Goal: Task Accomplishment & Management: Complete application form

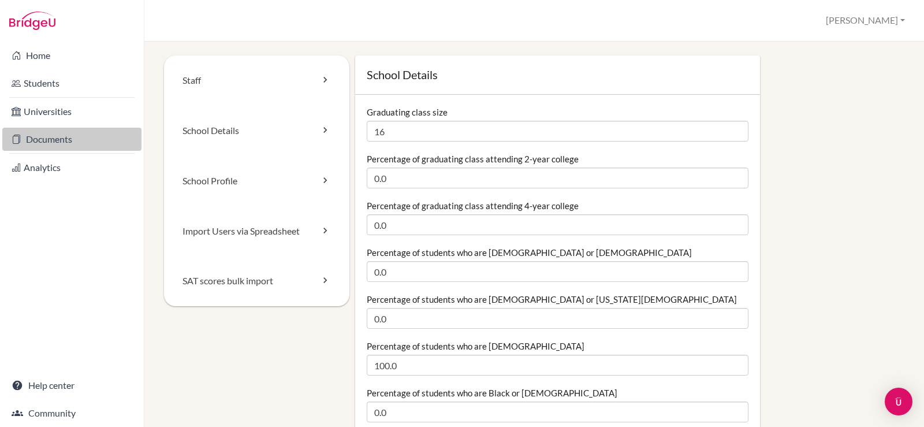
click at [84, 136] on link "Documents" at bounding box center [71, 139] width 139 height 23
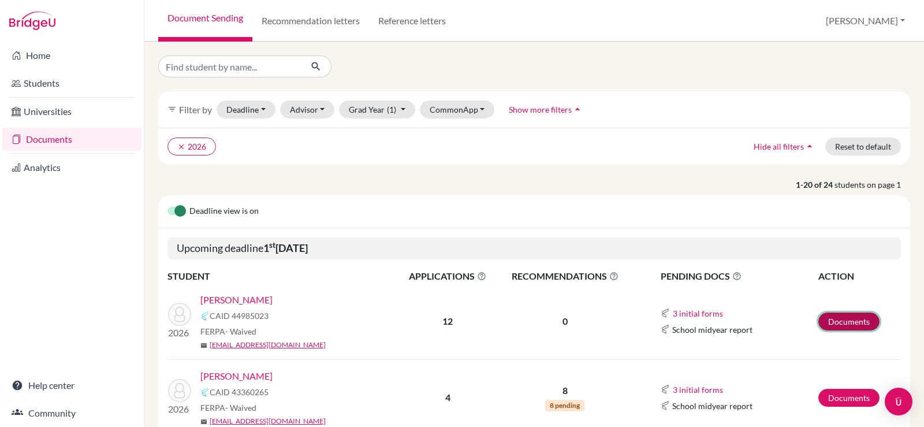
click at [843, 323] on link "Documents" at bounding box center [848, 321] width 61 height 18
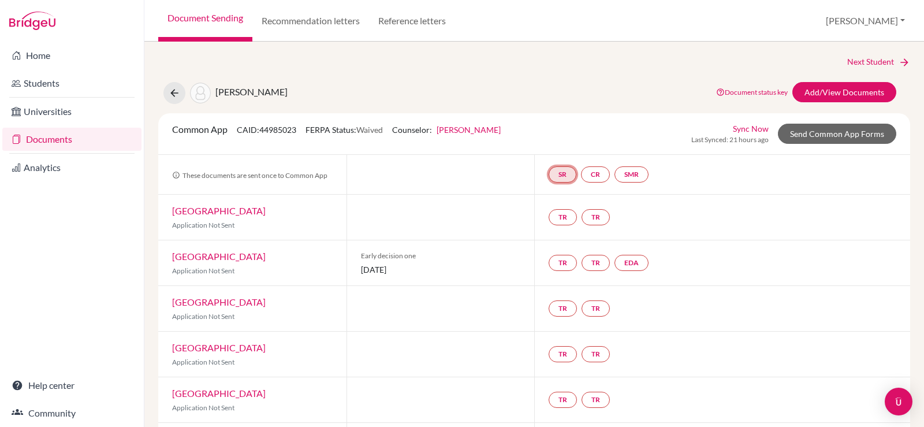
click at [562, 177] on link "SR" at bounding box center [563, 174] width 28 height 16
click at [562, 177] on link "SR School report School report Incomplete" at bounding box center [563, 174] width 28 height 16
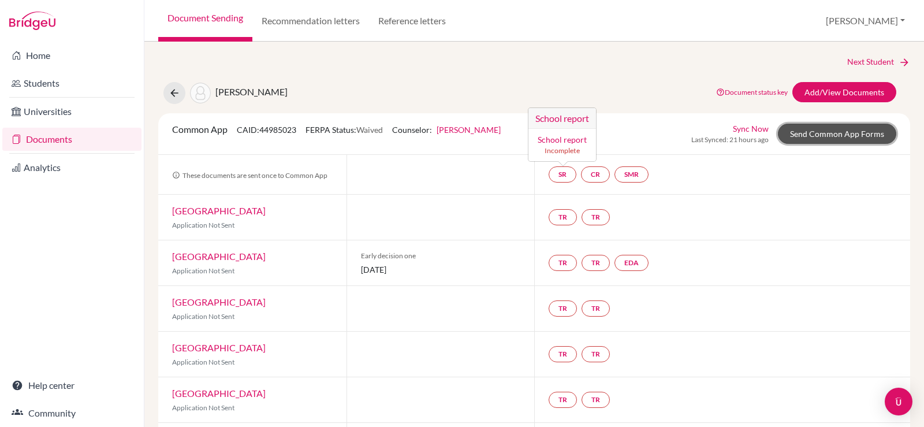
click at [796, 131] on link "Send Common App Forms" at bounding box center [837, 134] width 118 height 20
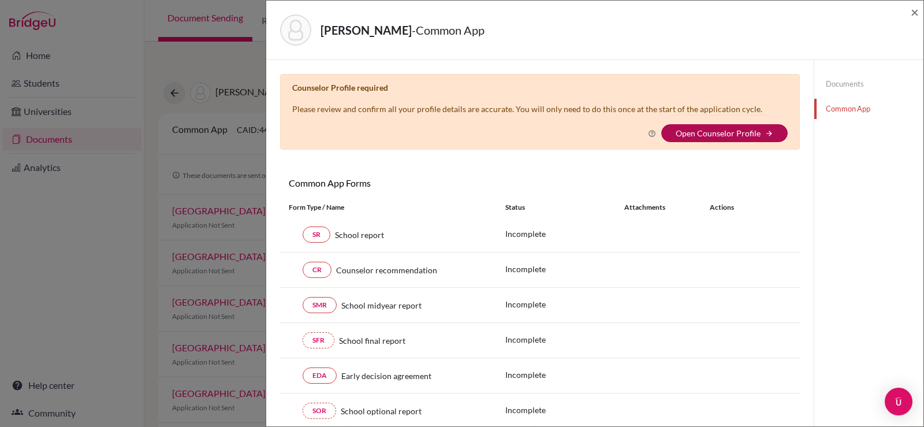
click at [746, 136] on link "Open Counselor Profile" at bounding box center [718, 133] width 85 height 10
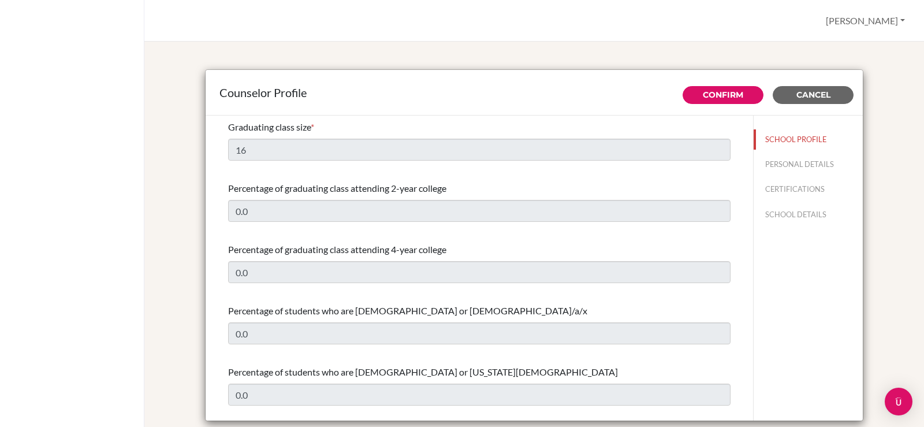
select select "0"
select select "320478"
click at [791, 167] on button "PERSONAL DETAILS" at bounding box center [808, 164] width 109 height 20
type input "[PERSON_NAME]"
type input "Laylo"
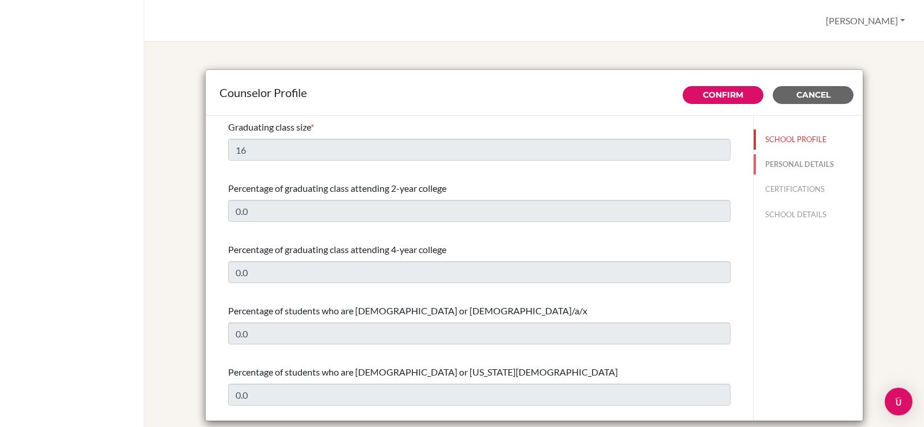
type input "Advisor"
type input "63.45-459-9000"
type input "[PERSON_NAME][EMAIL_ADDRESS][DOMAIN_NAME]"
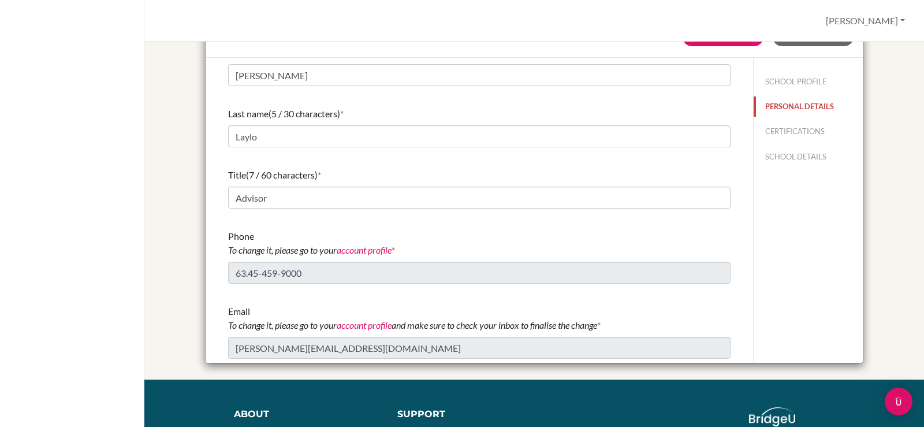
scroll to position [116, 0]
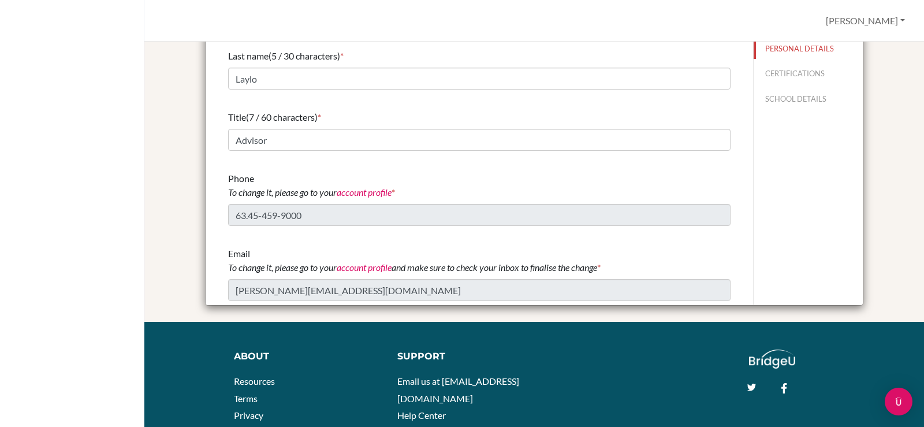
click at [358, 193] on link "account profile" at bounding box center [364, 192] width 55 height 11
click at [785, 70] on button "CERTIFICATIONS" at bounding box center [808, 74] width 109 height 20
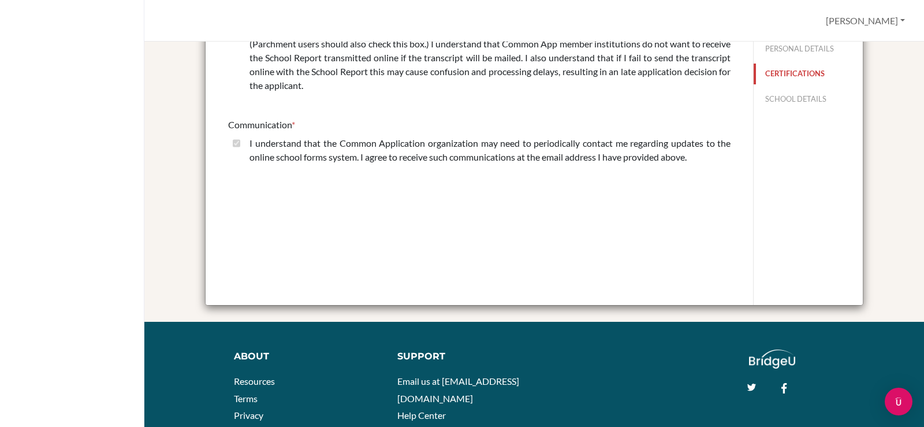
scroll to position [0, 0]
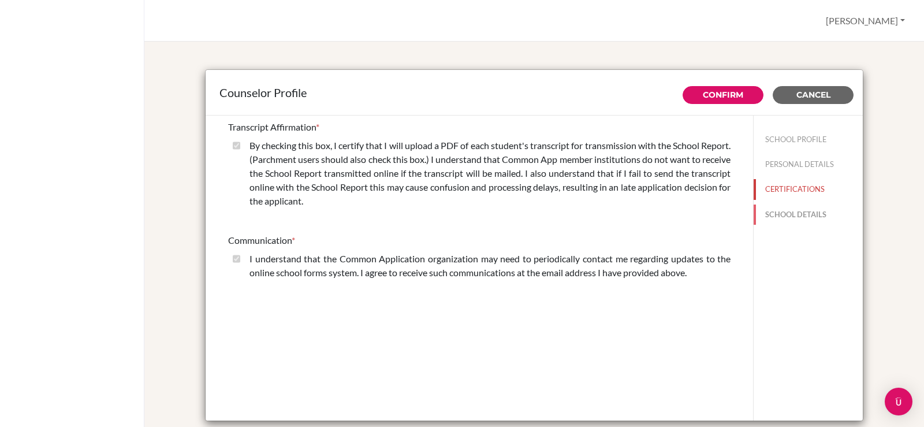
click at [783, 215] on button "SCHOOL DETAILS" at bounding box center [808, 214] width 109 height 20
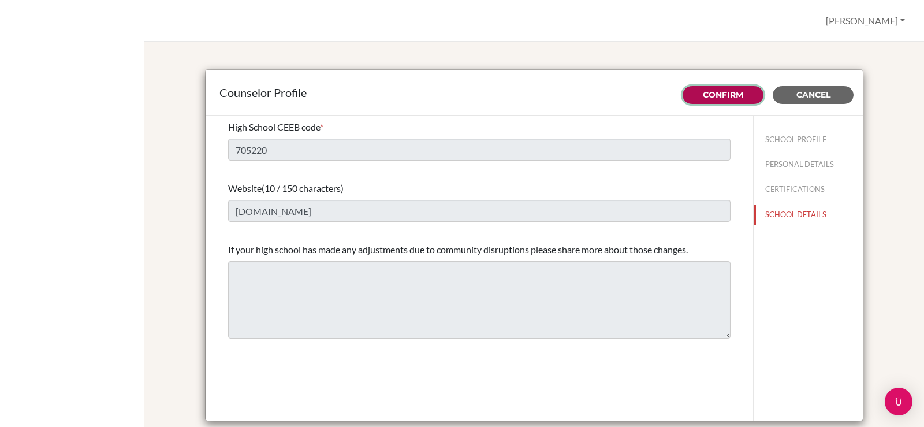
click at [721, 91] on link "Confirm" at bounding box center [723, 95] width 40 height 10
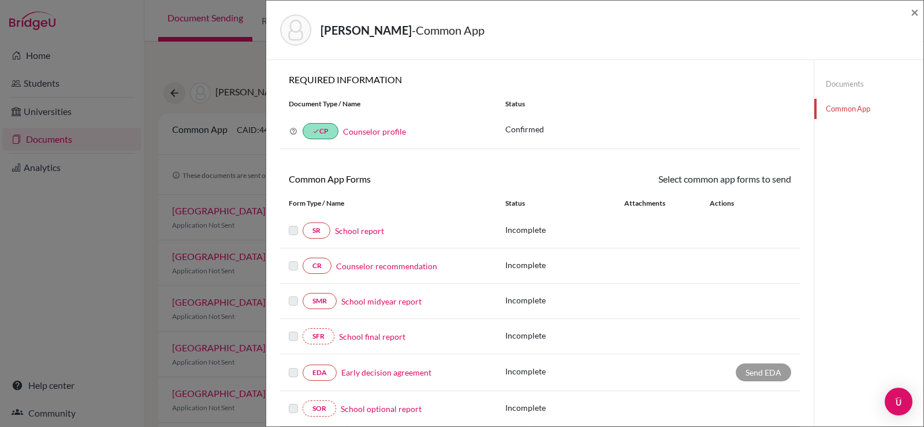
scroll to position [58, 0]
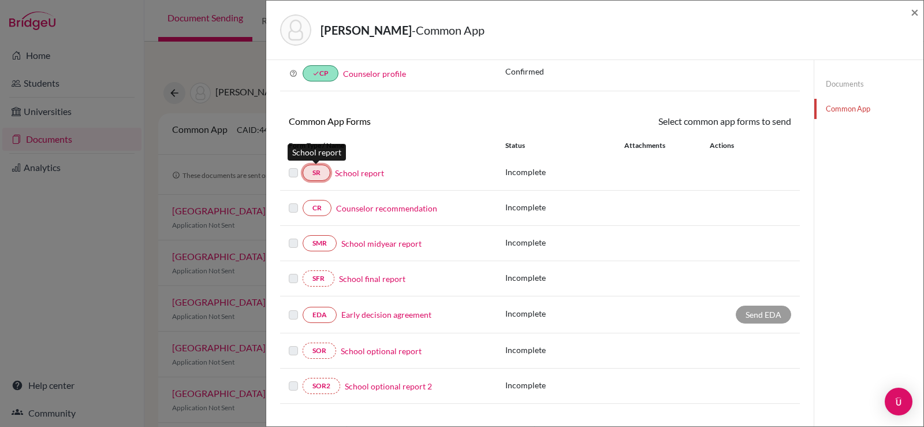
click at [322, 172] on link "SR" at bounding box center [317, 173] width 28 height 16
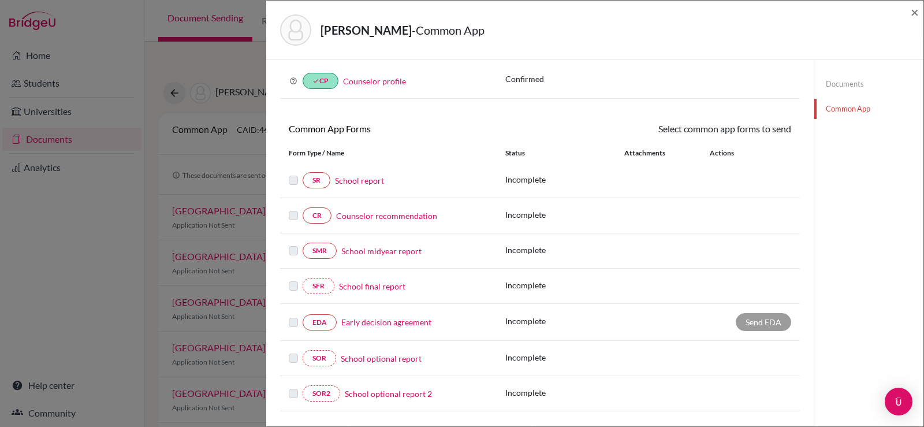
click at [754, 328] on div "Send EDA" at bounding box center [763, 322] width 55 height 18
click at [317, 181] on link "SR" at bounding box center [317, 180] width 28 height 16
click at [368, 182] on link "School report" at bounding box center [359, 180] width 49 height 12
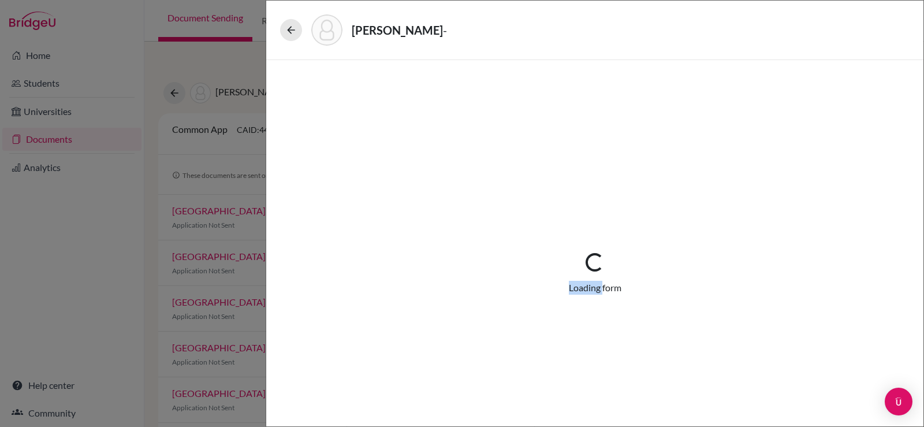
click at [368, 182] on div "Loading... Loading form" at bounding box center [595, 273] width 602 height 371
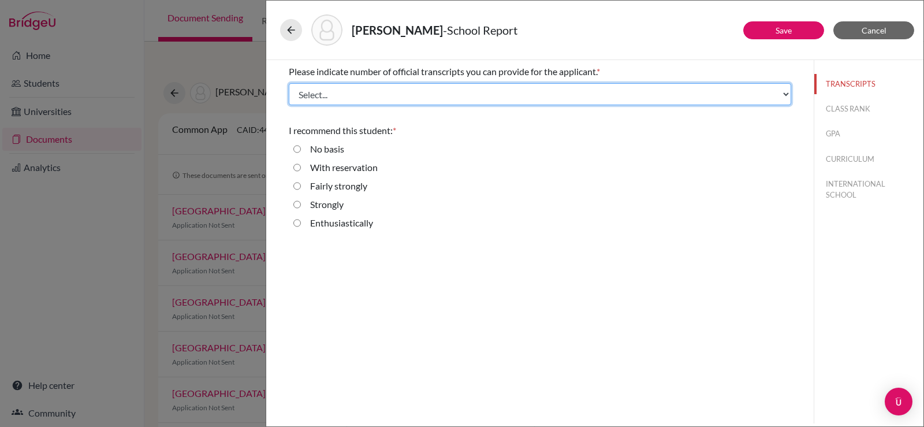
click at [391, 85] on select "Select... 1 2 3 4" at bounding box center [540, 94] width 502 height 22
select select "1"
click at [289, 83] on select "Select... 1 2 3 4" at bounding box center [540, 94] width 502 height 22
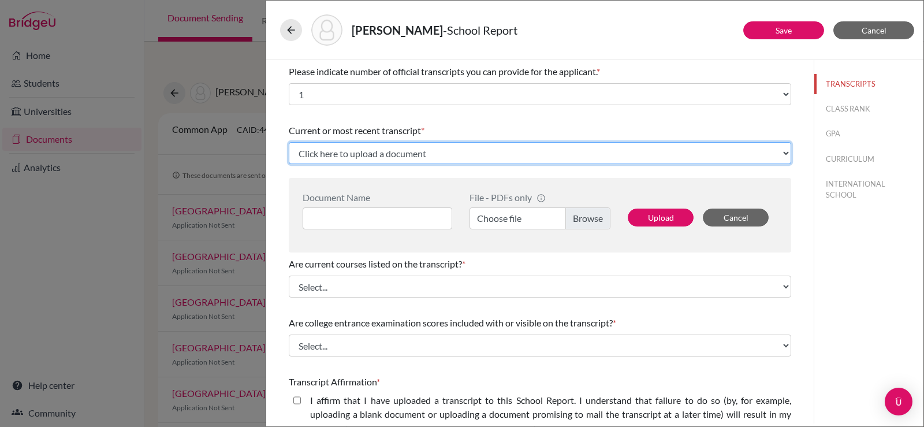
click at [352, 155] on select "Click here to upload a document Upload New File" at bounding box center [540, 153] width 502 height 22
click at [289, 142] on select "Click here to upload a document Upload New File" at bounding box center [540, 153] width 502 height 22
click at [369, 152] on select "Click here to upload a document Upload New File" at bounding box center [540, 153] width 502 height 22
click at [289, 142] on select "Click here to upload a document Upload New File" at bounding box center [540, 153] width 502 height 22
click at [372, 152] on select "Click here to upload a document Upload New File" at bounding box center [540, 153] width 502 height 22
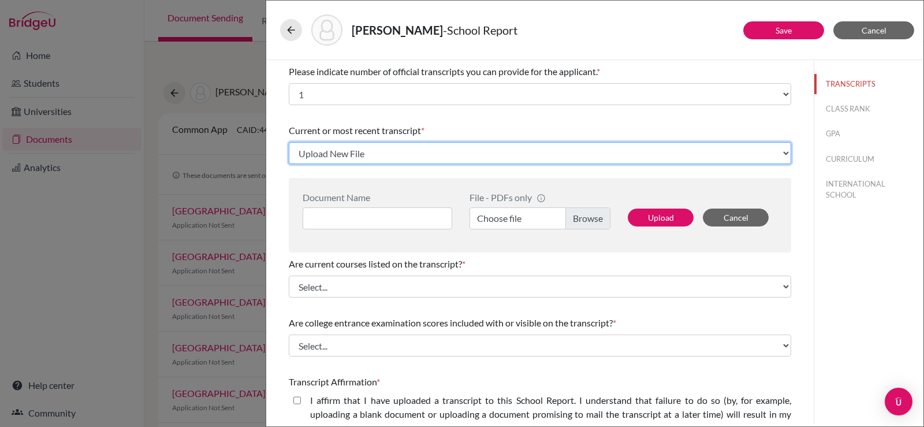
select select "1337"
click at [289, 142] on select "Click here to upload a document Upload New File" at bounding box center [540, 153] width 502 height 22
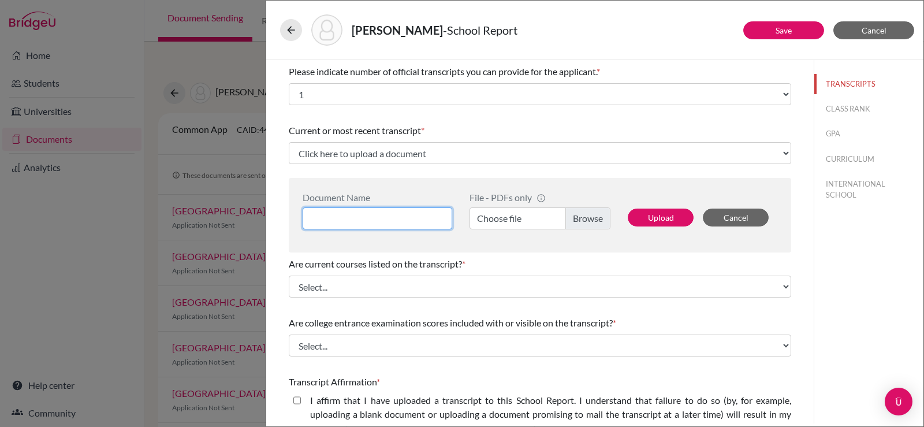
click at [361, 214] on input at bounding box center [378, 218] width 150 height 22
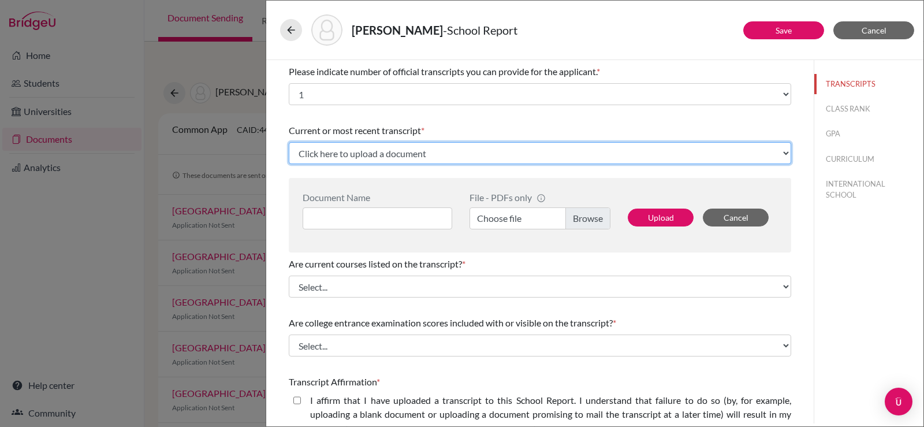
click at [382, 143] on select "Click here to upload a document Upload New File" at bounding box center [540, 153] width 502 height 22
click at [289, 142] on select "Click here to upload a document Upload New File" at bounding box center [540, 153] width 502 height 22
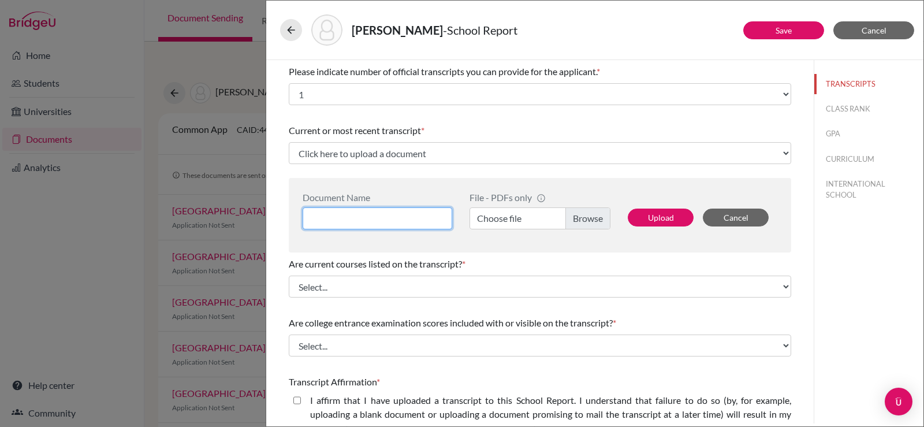
click at [374, 215] on input at bounding box center [378, 218] width 150 height 22
click at [508, 221] on label "Choose file" at bounding box center [540, 218] width 141 height 22
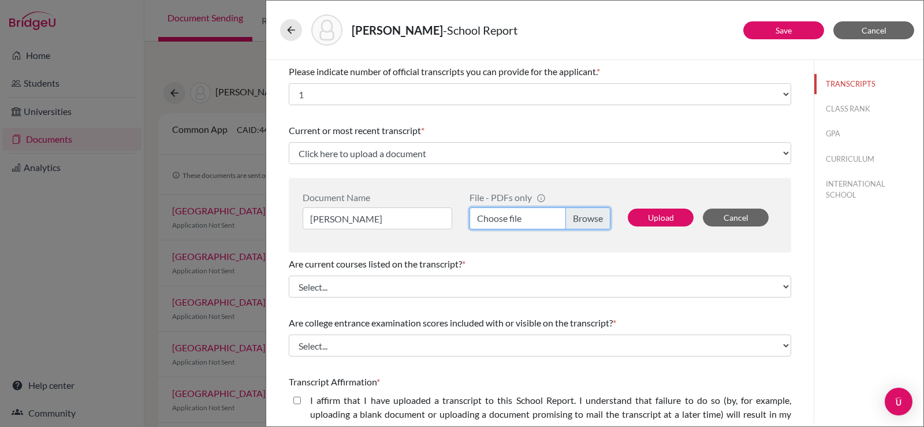
click at [508, 221] on input "Choose file" at bounding box center [540, 218] width 141 height 22
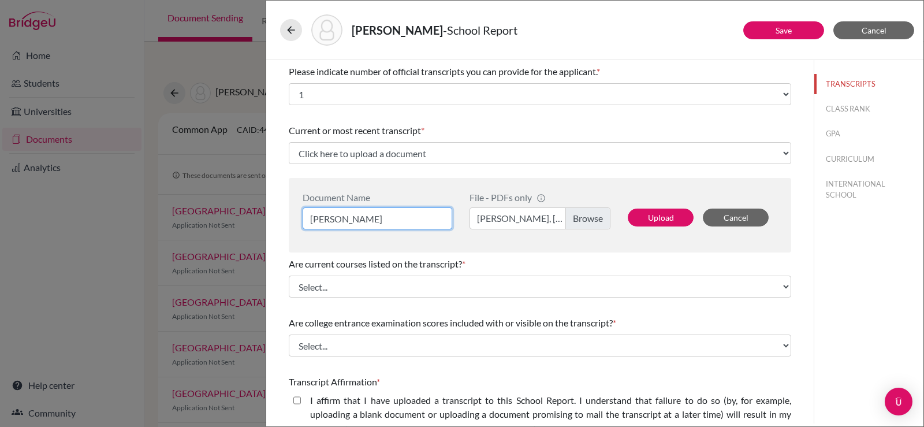
click at [371, 217] on input "[PERSON_NAME]" at bounding box center [378, 218] width 150 height 22
click at [365, 218] on input "[PERSON_NAME]" at bounding box center [378, 218] width 150 height 22
type input "[PERSON_NAME]"
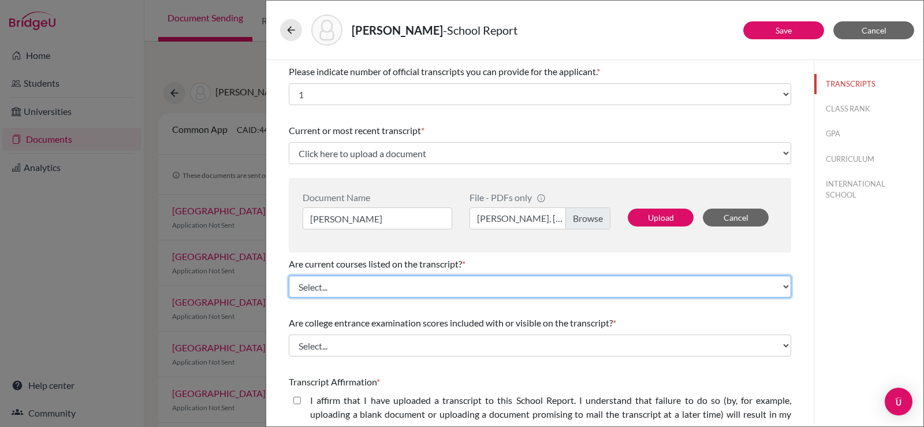
click at [437, 289] on select "Select... Yes No" at bounding box center [540, 286] width 502 height 22
select select "0"
click at [289, 275] on select "Select... Yes No" at bounding box center [540, 286] width 502 height 22
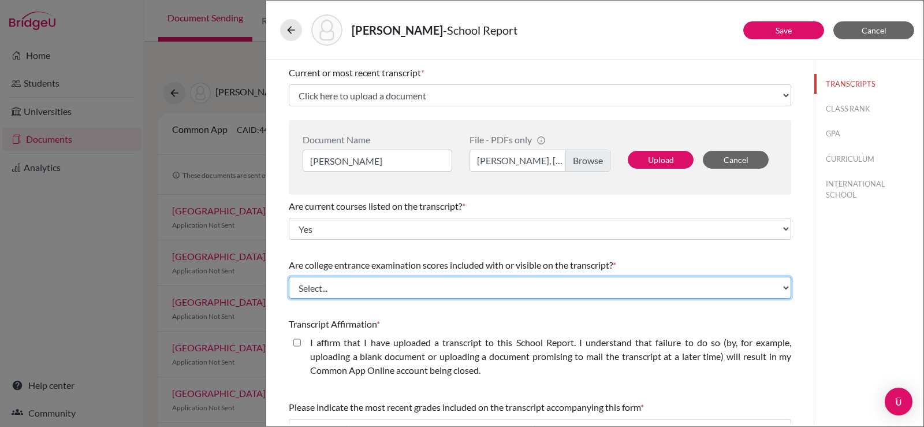
click at [382, 290] on select "Select... Yes No" at bounding box center [540, 288] width 502 height 22
select select "1"
click at [289, 277] on select "Select... Yes No" at bounding box center [540, 288] width 502 height 22
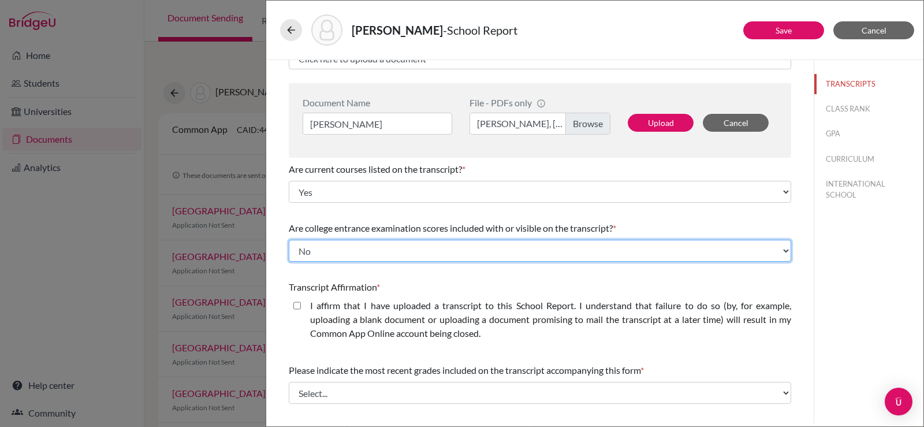
scroll to position [116, 0]
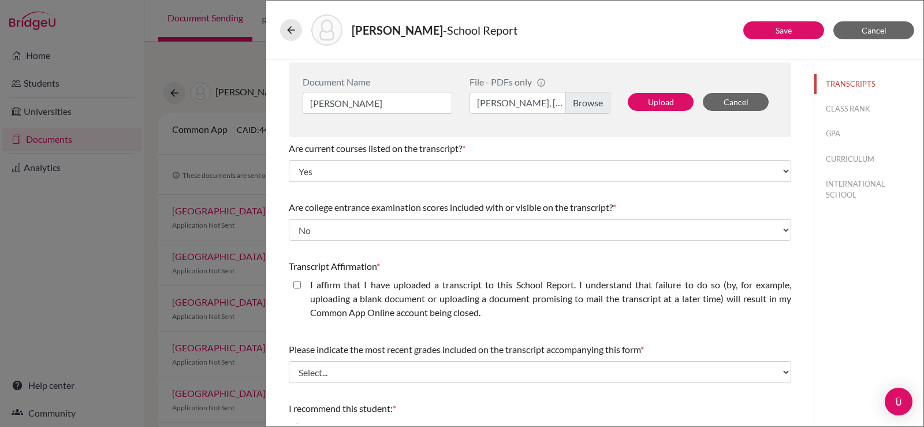
click at [306, 289] on div "I affirm that I have uploaded a transcript to this School Report. I understand …" at bounding box center [546, 301] width 490 height 46
click at [291, 283] on div "I affirm that I have uploaded a transcript to this School Report. I understand …" at bounding box center [540, 301] width 502 height 46
click at [296, 287] on closed\ "I affirm that I have uploaded a transcript to this School Report. I understand …" at bounding box center [297, 285] width 8 height 14
checkbox closed\ "true"
click at [517, 105] on label "[PERSON_NAME], [PERSON_NAME] - [DATE].pdf" at bounding box center [540, 103] width 141 height 22
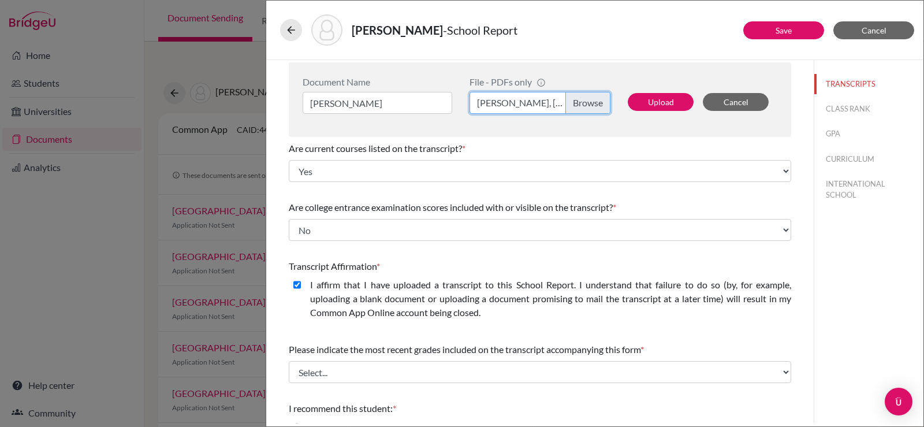
click at [517, 105] on input "[PERSON_NAME], [PERSON_NAME] - [DATE].pdf" at bounding box center [540, 103] width 141 height 22
click at [634, 103] on button "Upload" at bounding box center [661, 102] width 66 height 18
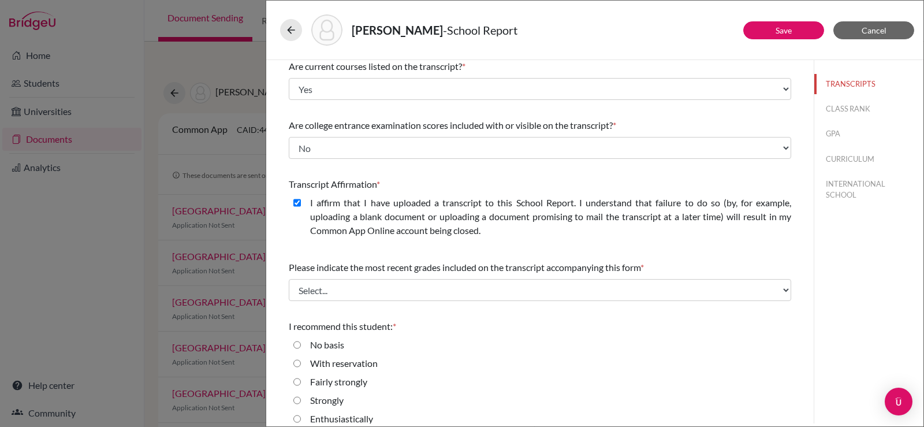
scroll to position [209, 0]
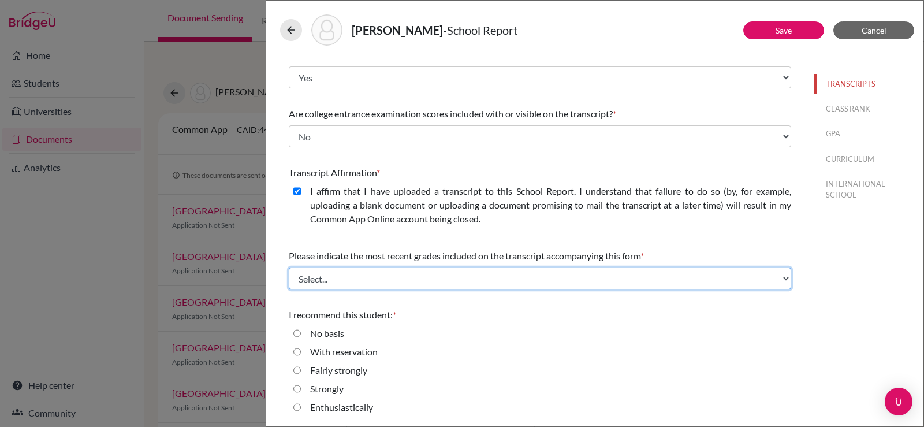
click at [408, 277] on select "Select... Final junior year grades 1st Quarter senior year grades 2nd Quarter/1…" at bounding box center [540, 278] width 502 height 22
select select "659779"
select select "0"
click at [289, 267] on select "Select... Final junior year grades 1st Quarter senior year grades 2nd Quarter/1…" at bounding box center [540, 278] width 502 height 22
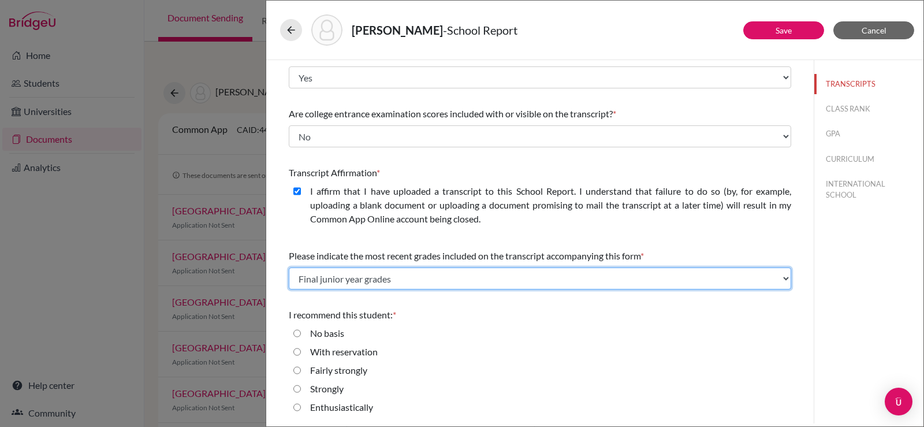
click at [409, 275] on select "Select... Final junior year grades 1st Quarter senior year grades 2nd Quarter/1…" at bounding box center [540, 278] width 502 height 22
click at [289, 267] on select "Select... Final junior year grades 1st Quarter senior year grades 2nd Quarter/1…" at bounding box center [540, 278] width 502 height 22
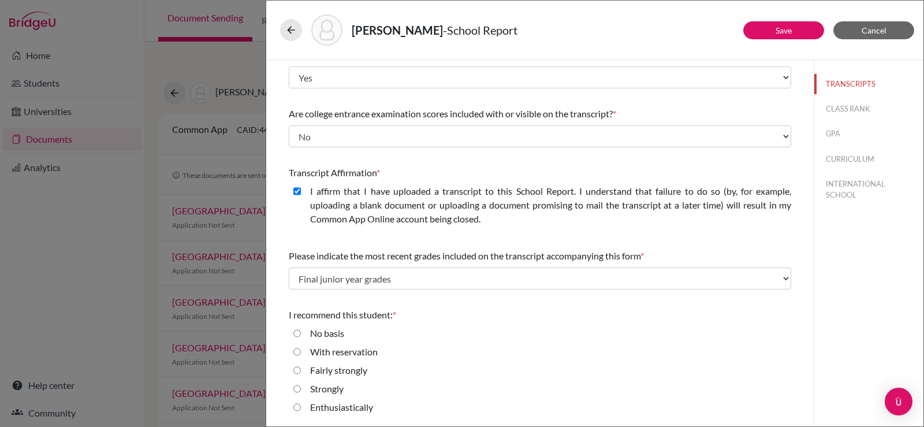
click at [326, 388] on label "Strongly" at bounding box center [326, 389] width 33 height 14
click at [301, 388] on input "Strongly" at bounding box center [297, 389] width 8 height 14
radio input "true"
click at [849, 109] on button "CLASS RANK" at bounding box center [868, 109] width 109 height 20
select select "Select..."
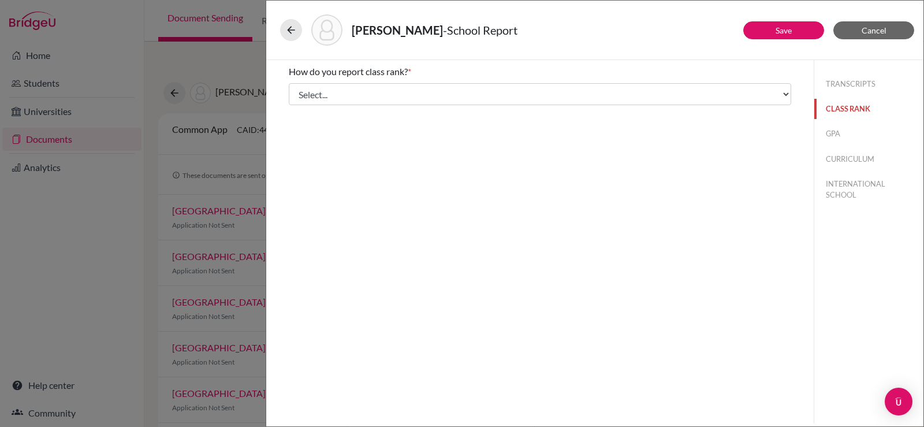
scroll to position [0, 0]
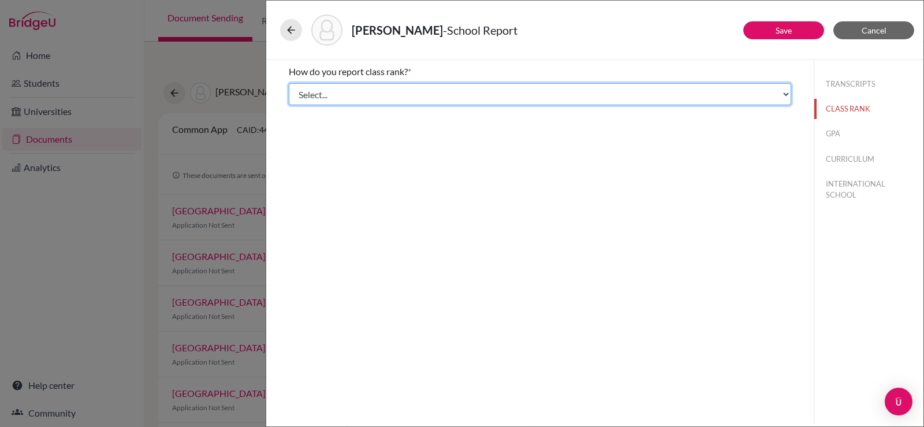
click at [583, 92] on select "Select... Exact Decile Quintile Quartile None" at bounding box center [540, 94] width 502 height 22
click at [318, 91] on select "Select... Exact Decile Quintile Quartile None" at bounding box center [540, 94] width 502 height 22
click at [471, 94] on select "Select... Exact Decile Quintile Quartile None" at bounding box center [540, 94] width 502 height 22
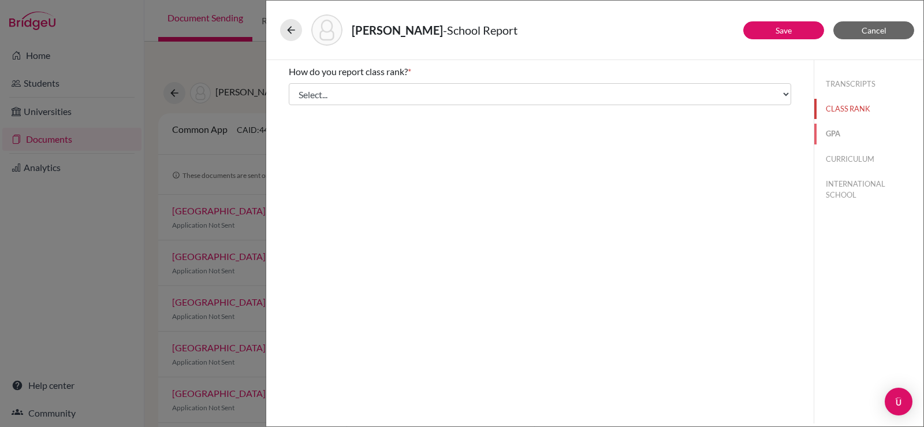
click at [835, 139] on button "GPA" at bounding box center [868, 134] width 109 height 20
click at [300, 88] on input "Yes" at bounding box center [297, 90] width 8 height 14
radio input "true"
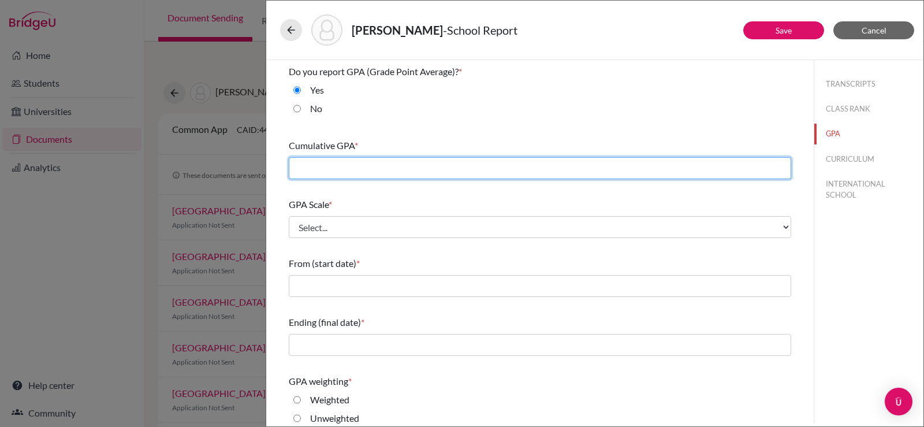
click at [376, 172] on input "text" at bounding box center [540, 168] width 502 height 22
click at [419, 166] on input "text" at bounding box center [540, 168] width 502 height 22
type input "3.91"
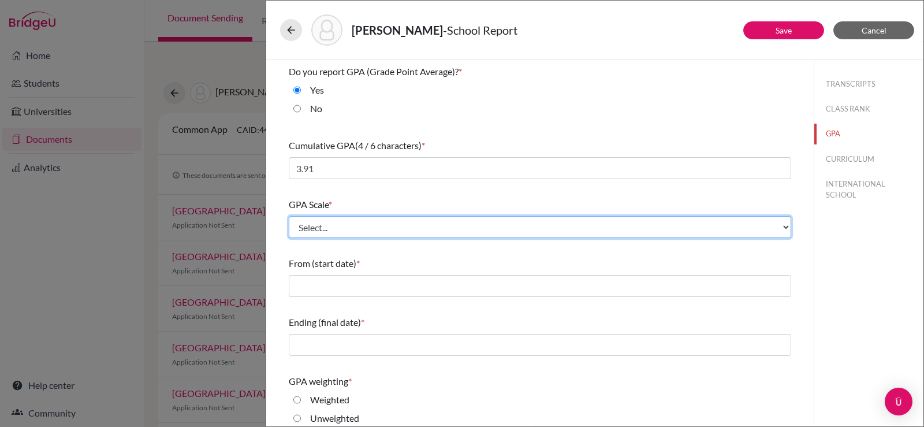
click at [354, 233] on select "Select... 4 5 6 7 8 9 10 11 12 13 14 15 16 17 18 19 20 100" at bounding box center [540, 227] width 502 height 22
click at [343, 232] on select "Select... 4 5 6 7 8 9 10 11 12 13 14 15 16 17 18 19 20 100" at bounding box center [540, 227] width 502 height 22
click at [419, 217] on select "Select... 4 5 6 7 8 9 10 11 12 13 14 15 16 17 18 19 20 100" at bounding box center [540, 227] width 502 height 22
select select "4"
click at [289, 216] on select "Select... 4 5 6 7 8 9 10 11 12 13 14 15 16 17 18 19 20 100" at bounding box center [540, 227] width 502 height 22
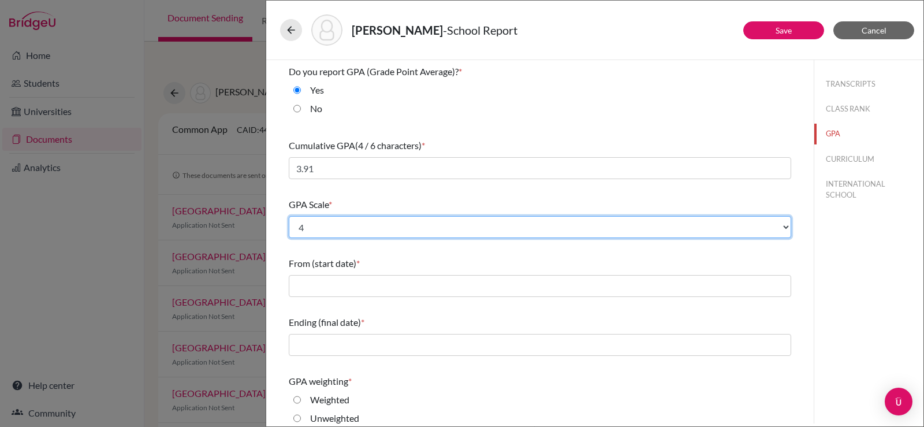
scroll to position [58, 0]
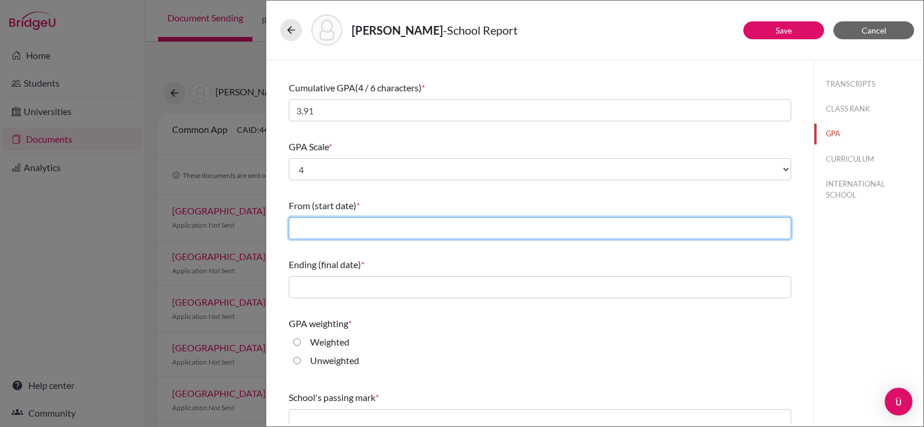
click at [344, 232] on input "text" at bounding box center [540, 228] width 502 height 22
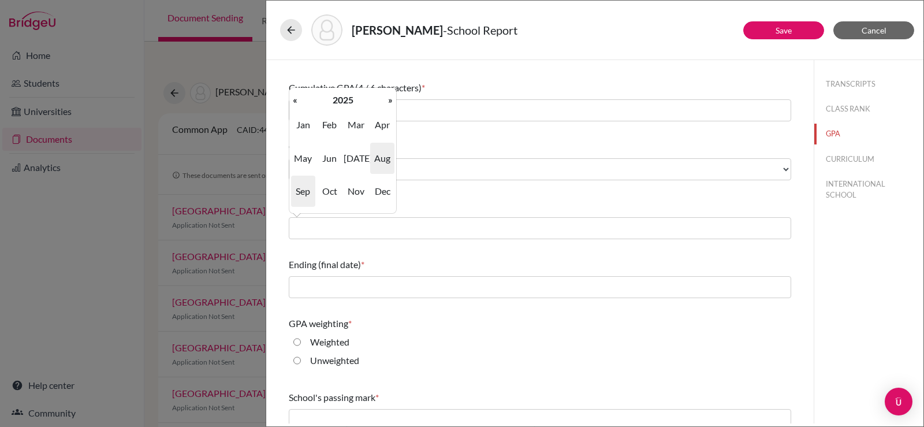
click at [378, 155] on span "Aug" at bounding box center [382, 158] width 24 height 31
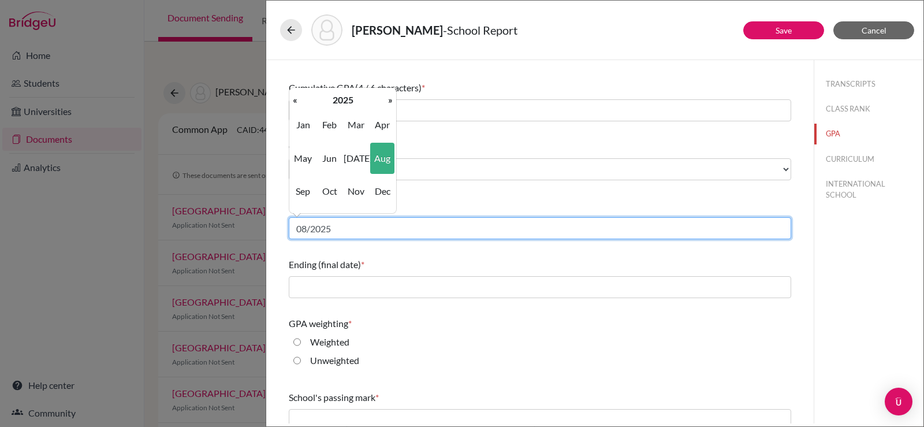
click at [334, 232] on input "08/2025" at bounding box center [540, 228] width 502 height 22
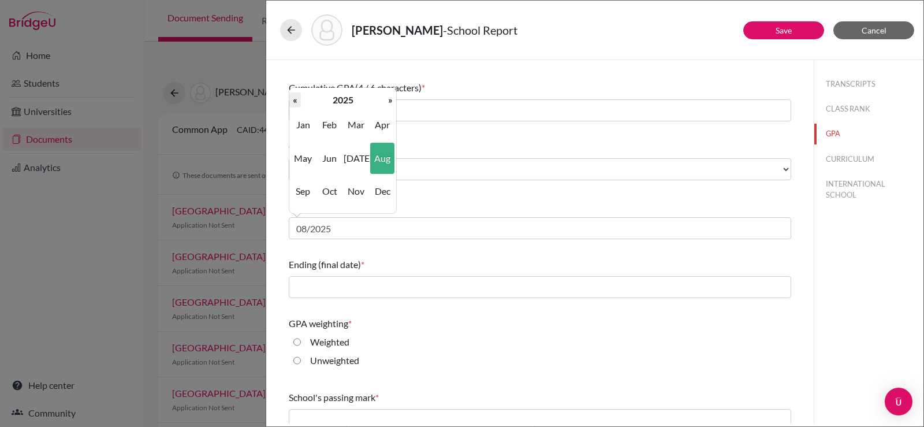
click at [297, 99] on th "«" at bounding box center [295, 99] width 12 height 15
click at [386, 98] on th "»" at bounding box center [391, 99] width 12 height 15
click at [381, 161] on span "Aug" at bounding box center [382, 158] width 24 height 31
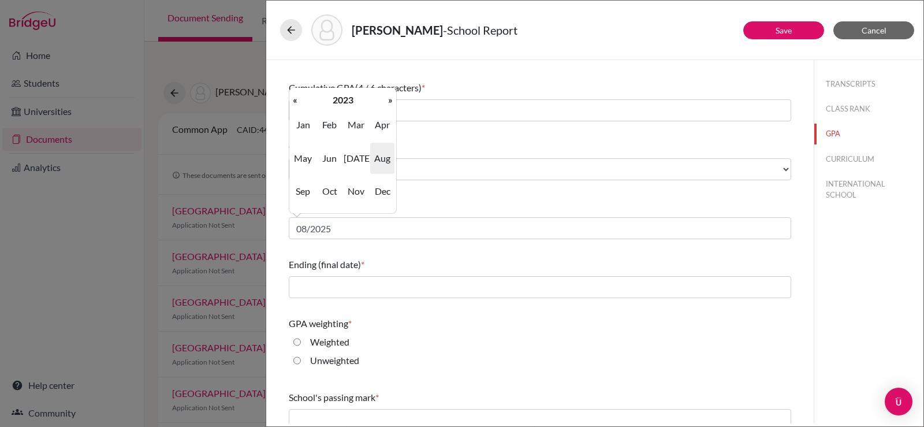
type input "08/2023"
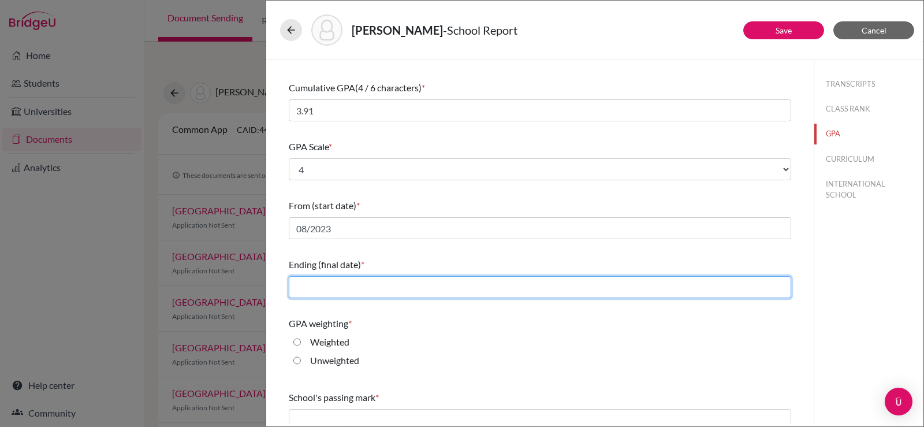
click at [340, 290] on input "text" at bounding box center [540, 287] width 502 height 22
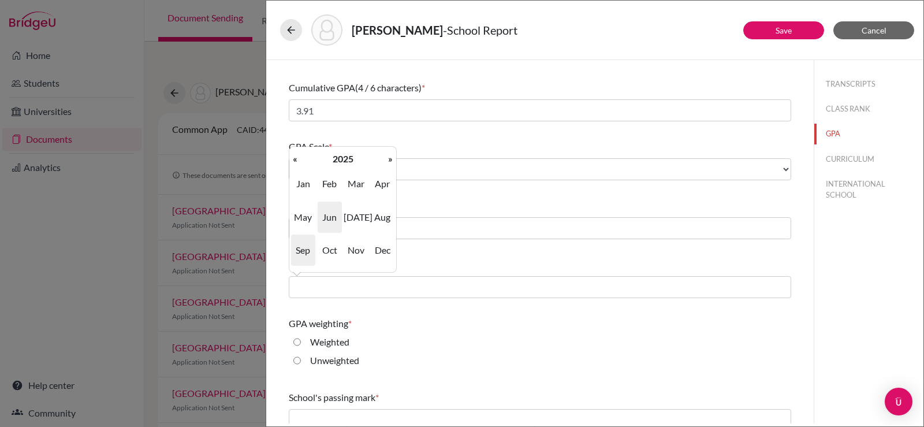
click at [330, 219] on span "Jun" at bounding box center [330, 217] width 24 height 31
type input "06/2025"
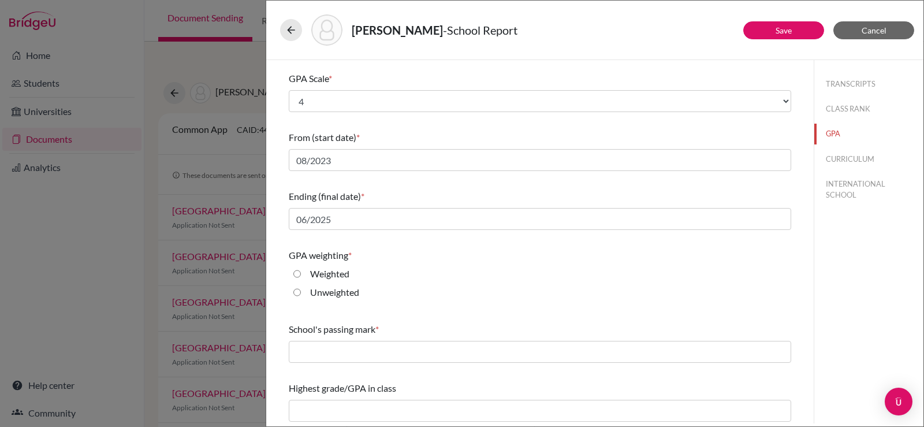
scroll to position [129, 0]
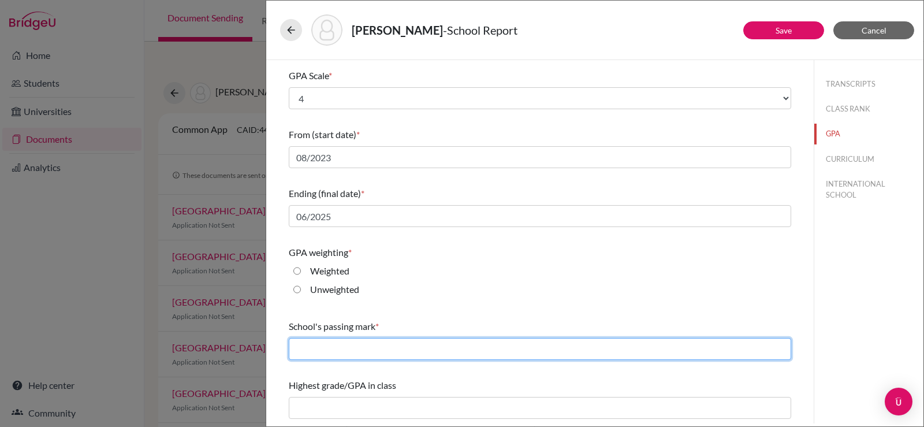
click at [349, 347] on input "text" at bounding box center [540, 349] width 502 height 22
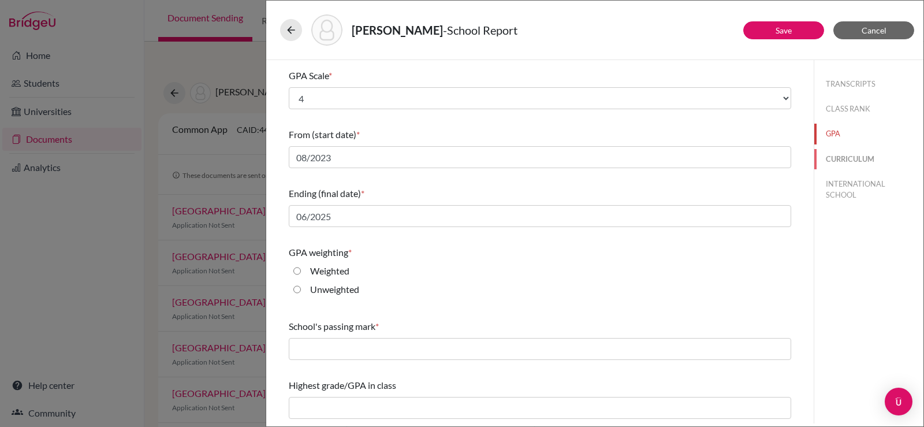
click at [834, 158] on button "CURRICULUM" at bounding box center [868, 159] width 109 height 20
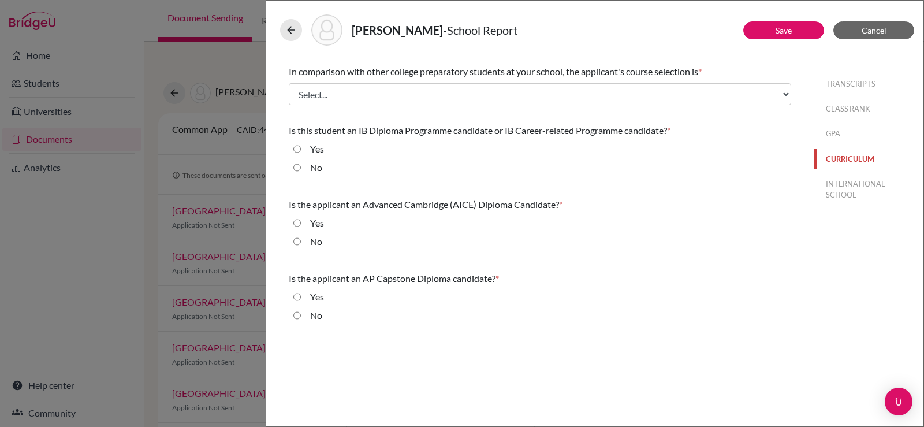
scroll to position [0, 0]
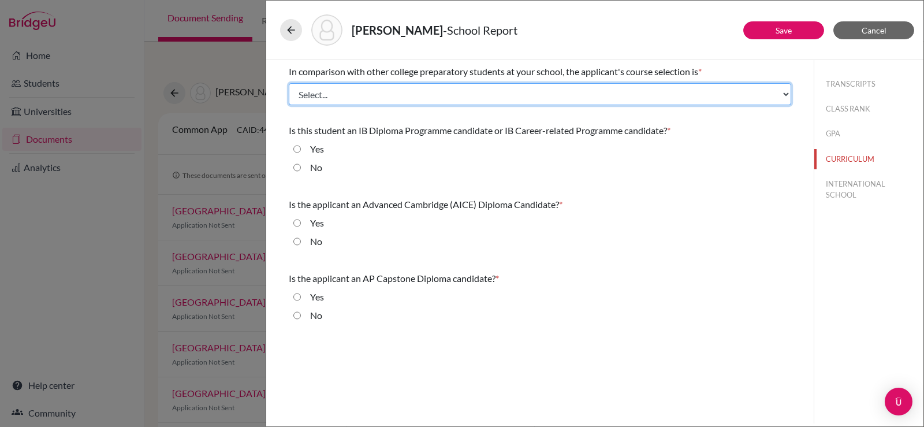
click at [510, 97] on select "Select... Less than demanding Average [PERSON_NAME] Very demanding Most demandi…" at bounding box center [540, 94] width 502 height 22
select select "3"
click at [289, 83] on select "Select... Less than demanding Average [PERSON_NAME] Very demanding Most demandi…" at bounding box center [540, 94] width 502 height 22
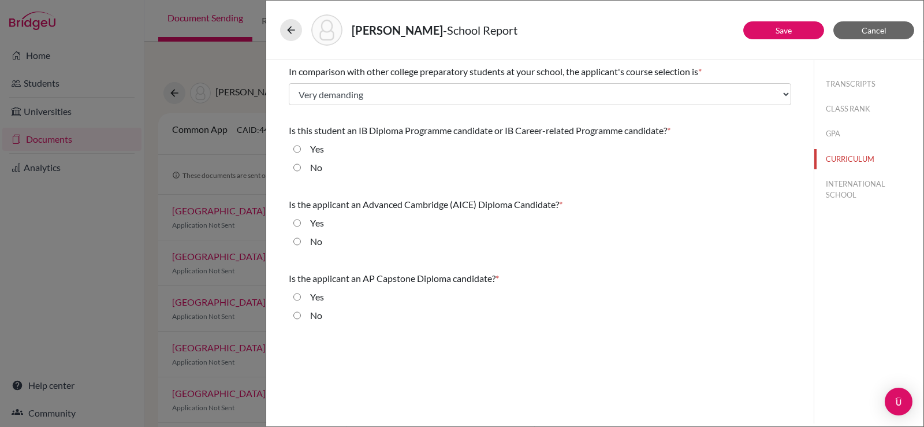
click at [316, 149] on label "Yes" at bounding box center [317, 149] width 14 height 14
click at [301, 149] on input "Yes" at bounding box center [297, 149] width 8 height 14
radio input "true"
click at [299, 241] on input "No" at bounding box center [297, 241] width 8 height 14
radio input "true"
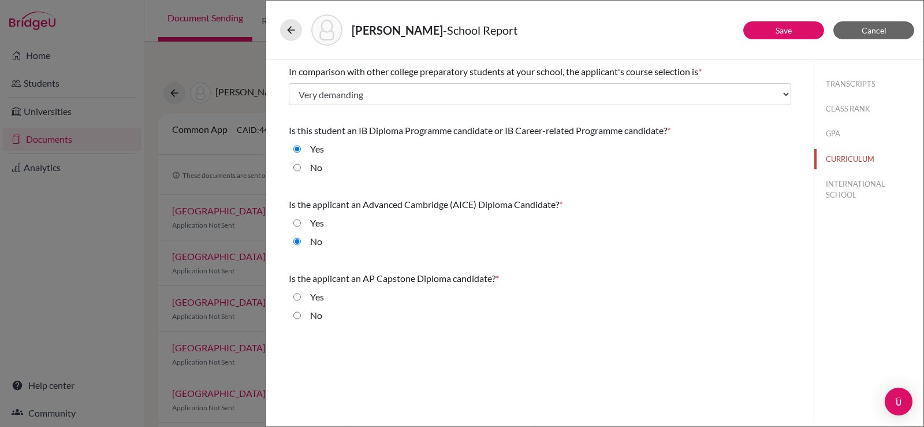
click at [301, 324] on div "No" at bounding box center [311, 317] width 21 height 18
click at [301, 315] on div "No" at bounding box center [311, 317] width 21 height 18
click at [295, 317] on input "No" at bounding box center [297, 315] width 8 height 14
radio input "true"
click at [845, 188] on button "INTERNATIONAL SCHOOL" at bounding box center [868, 189] width 109 height 31
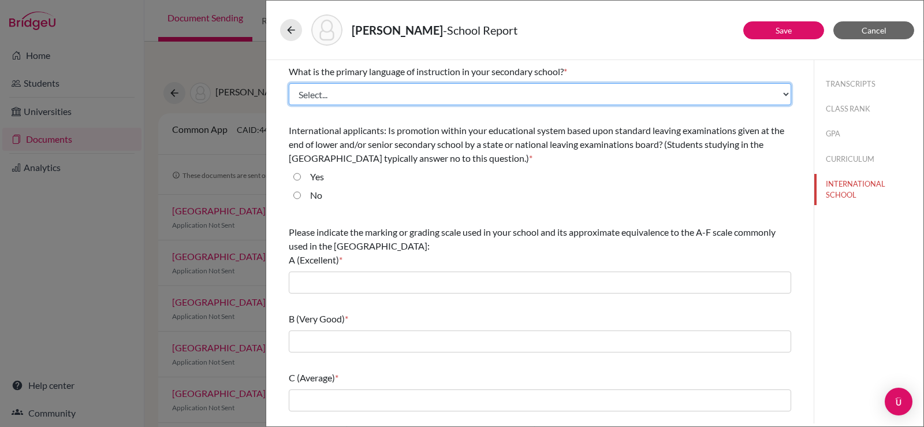
click at [458, 98] on select "Select... Albanian Arabic Armenian Assamese Azerbaijani Belarusian Bengali Bulg…" at bounding box center [540, 94] width 502 height 22
click at [289, 83] on select "Select... Albanian Arabic Armenian Assamese Azerbaijani Belarusian Bengali Bulg…" at bounding box center [540, 94] width 502 height 22
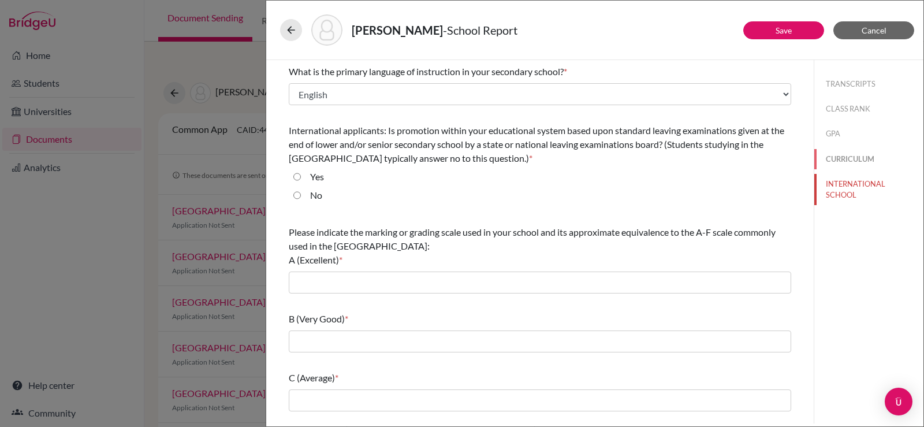
click at [836, 154] on button "CURRICULUM" at bounding box center [868, 159] width 109 height 20
select select "3"
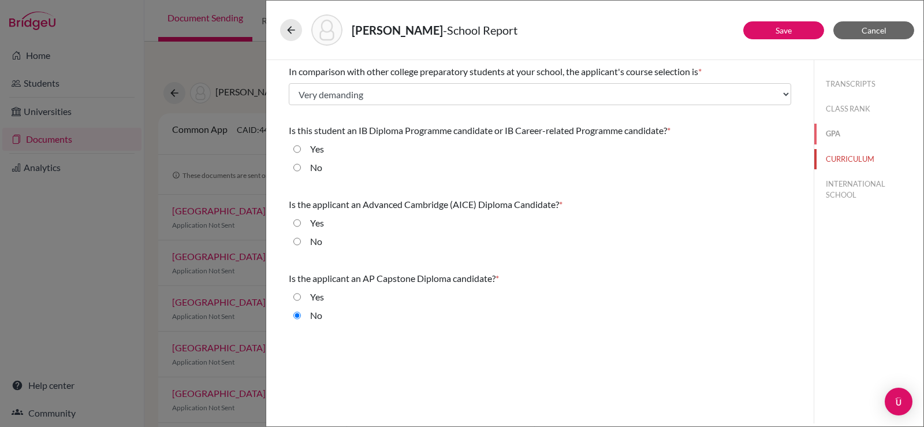
click at [830, 136] on button "GPA" at bounding box center [868, 134] width 109 height 20
select select "4"
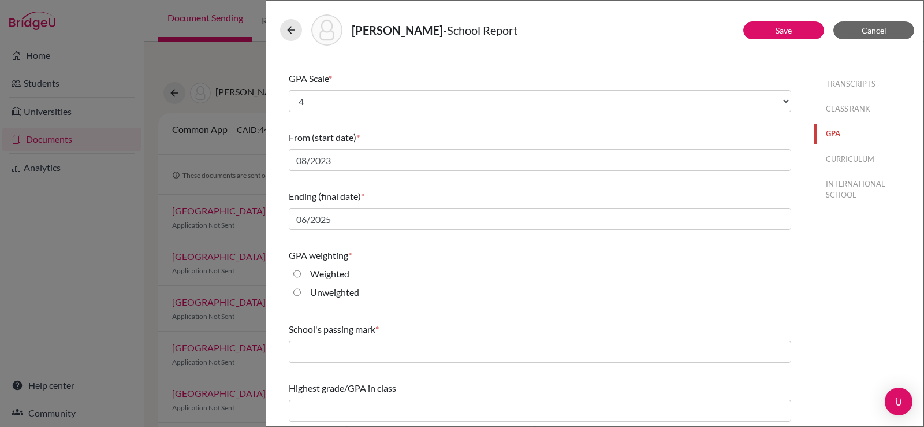
scroll to position [129, 0]
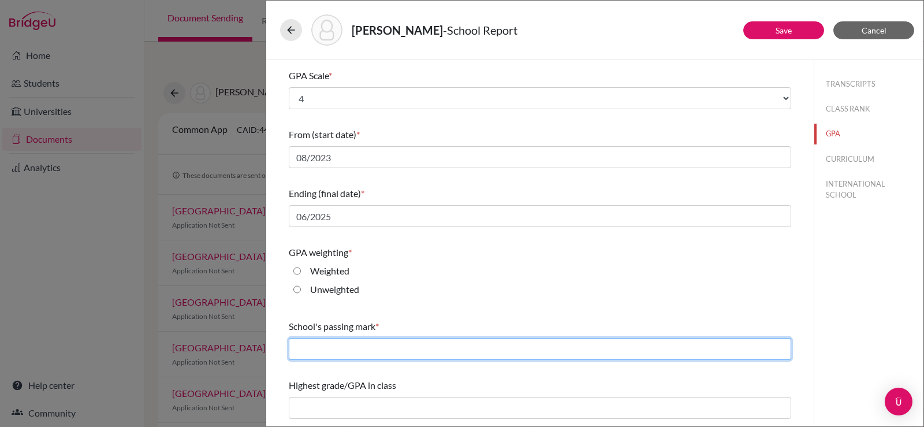
click at [366, 345] on input "text" at bounding box center [540, 349] width 502 height 22
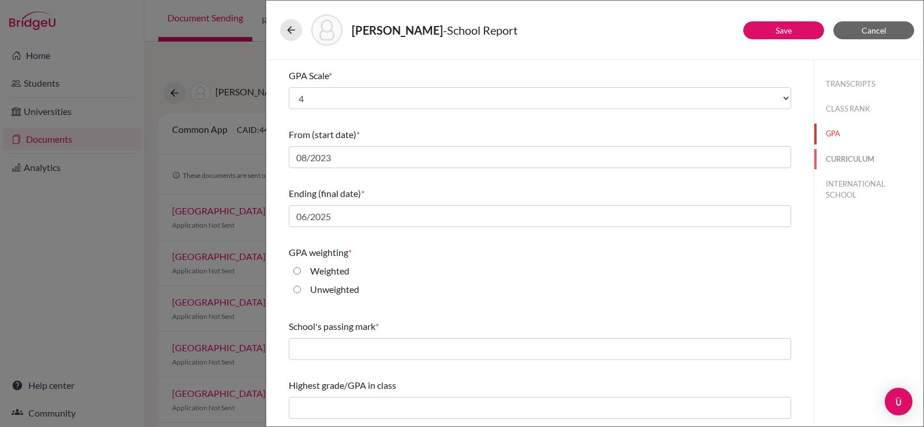
click at [863, 157] on button "CURRICULUM" at bounding box center [868, 159] width 109 height 20
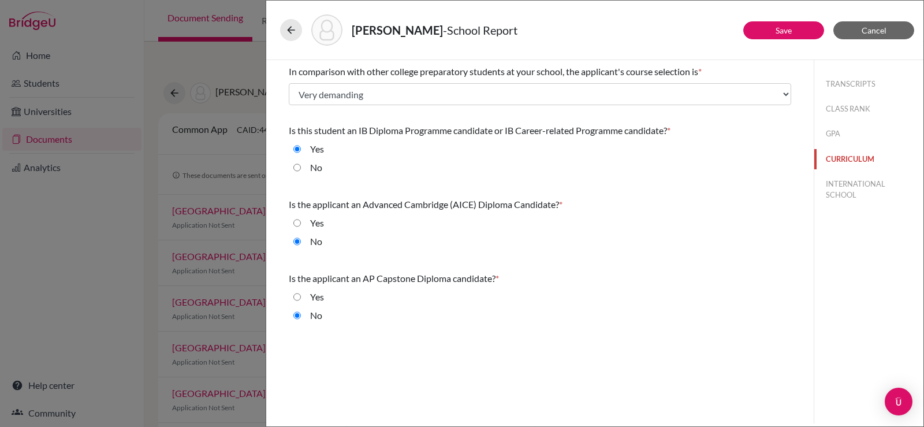
scroll to position [0, 0]
click at [850, 188] on button "INTERNATIONAL SCHOOL" at bounding box center [868, 189] width 109 height 31
select select "14"
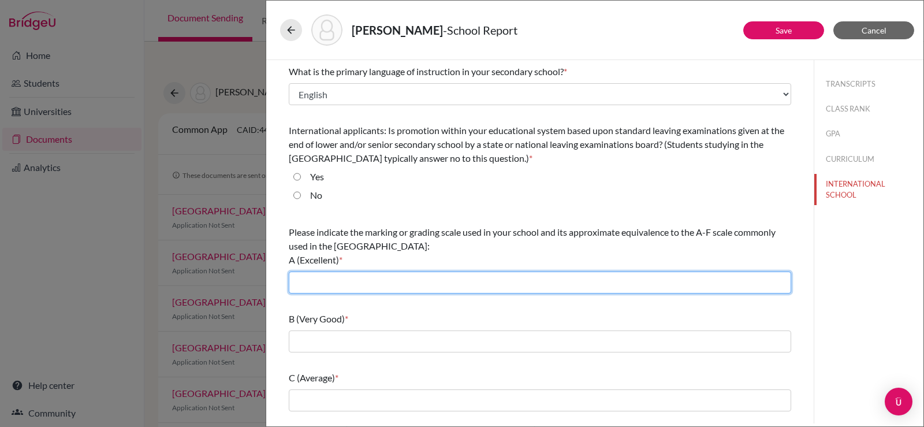
click at [367, 282] on input "text" at bounding box center [540, 282] width 502 height 22
type input "97 to 100 (A+)"
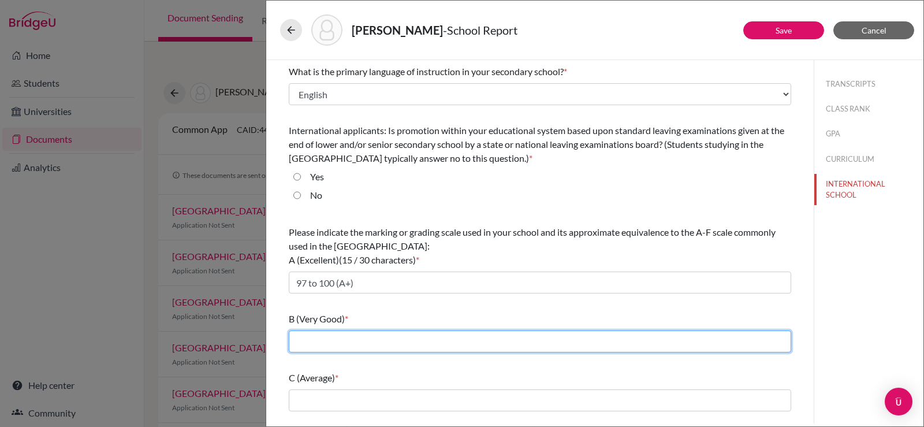
click at [331, 348] on input "text" at bounding box center [540, 341] width 502 height 22
type input "87 to 89 (B+)"
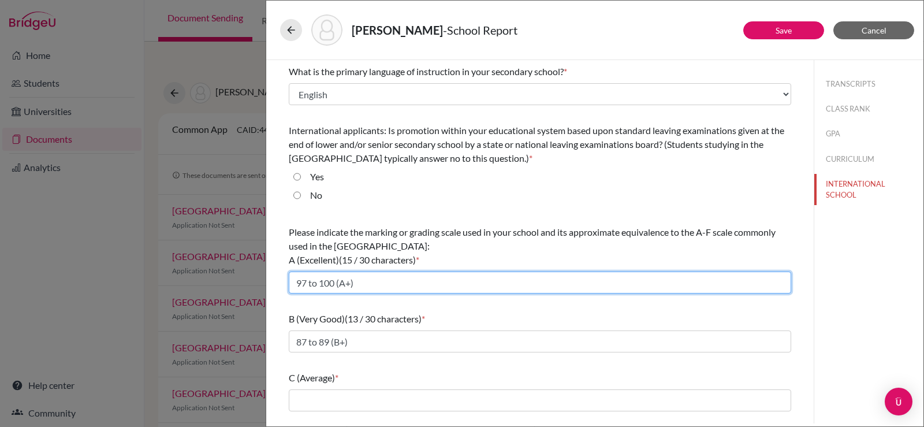
click at [375, 283] on input "97 to 100 (A+)" at bounding box center [540, 282] width 502 height 22
type input "97 to 100 (A+) 4.00"
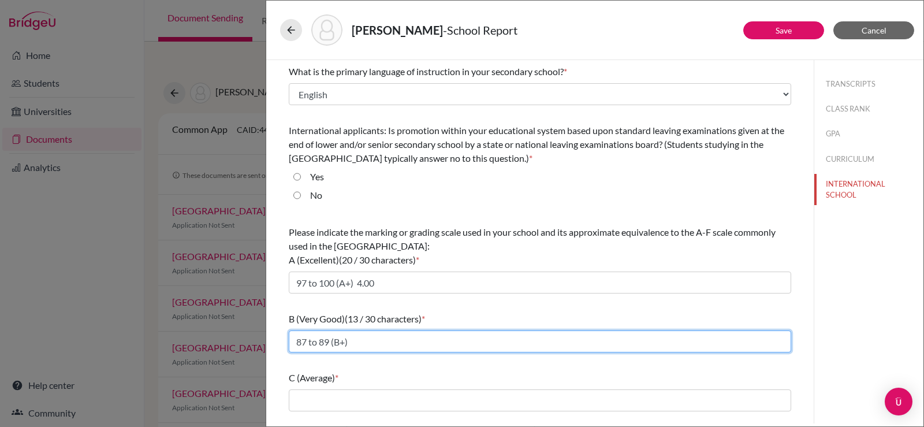
click at [390, 345] on input "87 to 89 (B+)" at bounding box center [540, 341] width 502 height 22
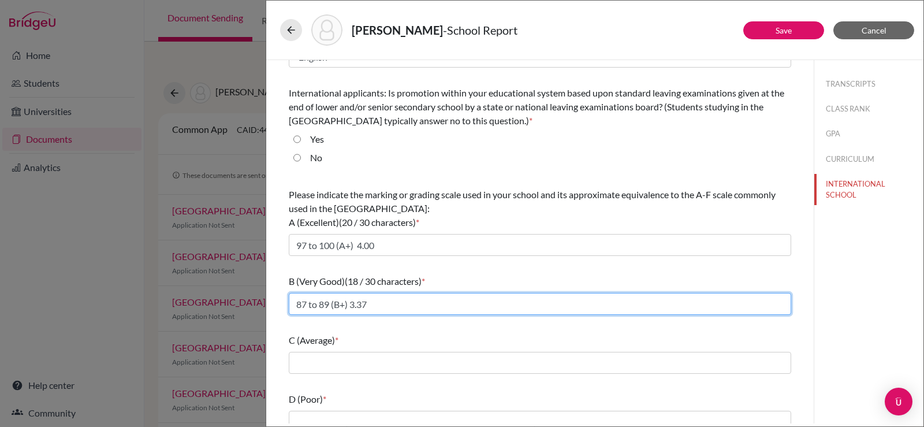
scroll to position [58, 0]
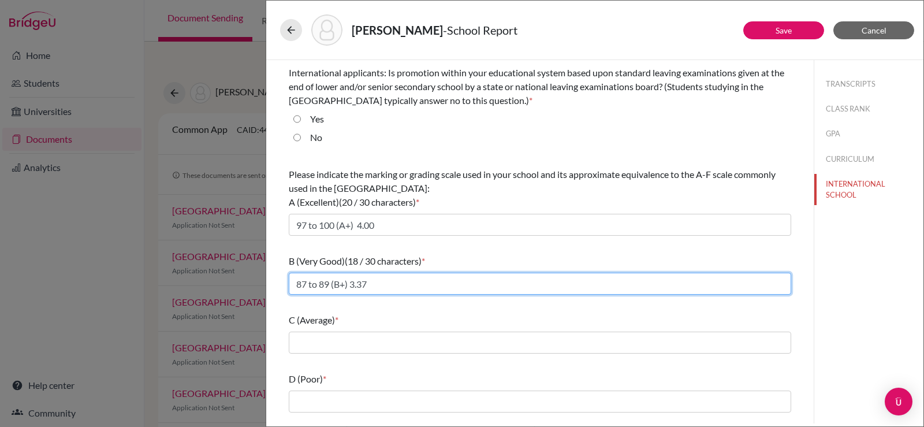
type input "87 to 89 (B+) 3.37"
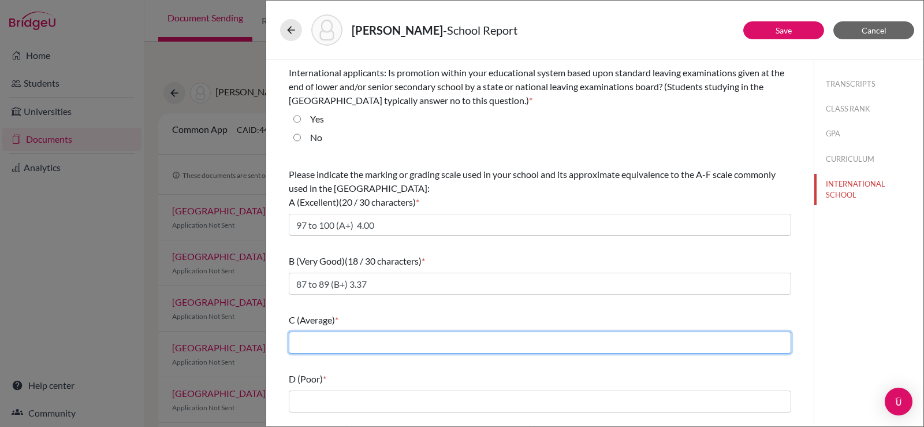
click at [364, 348] on input "text" at bounding box center [540, 342] width 502 height 22
click at [413, 339] on input "77 to 79 (C+)" at bounding box center [540, 342] width 502 height 22
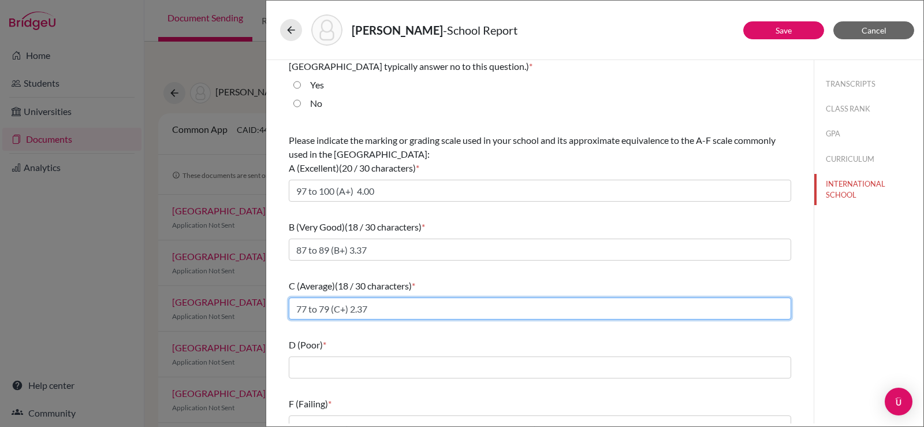
scroll to position [110, 0]
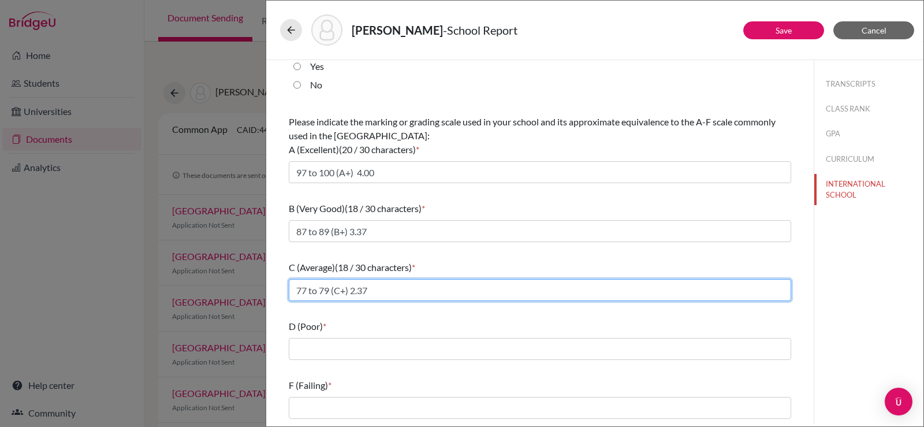
type input "77 to 79 (C+) 2.37"
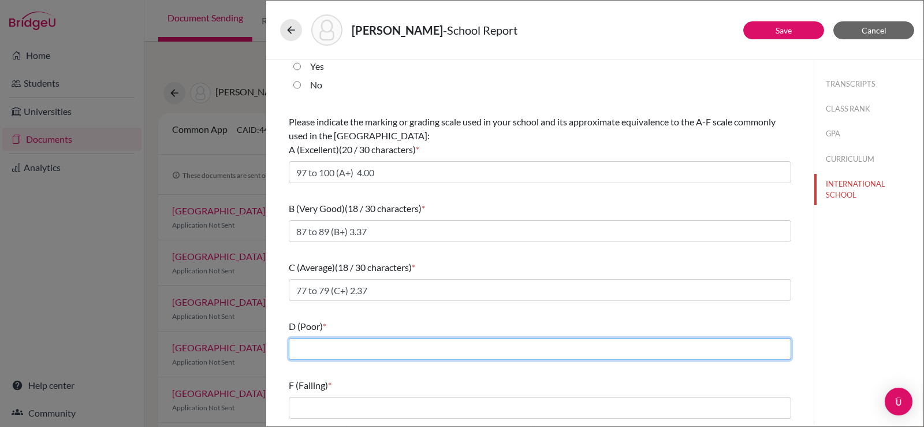
click at [391, 348] on input "text" at bounding box center [540, 349] width 502 height 22
click at [415, 349] on input "67 to 69 (D+)" at bounding box center [540, 349] width 502 height 22
type input "67 to 69 (D+) 1.37"
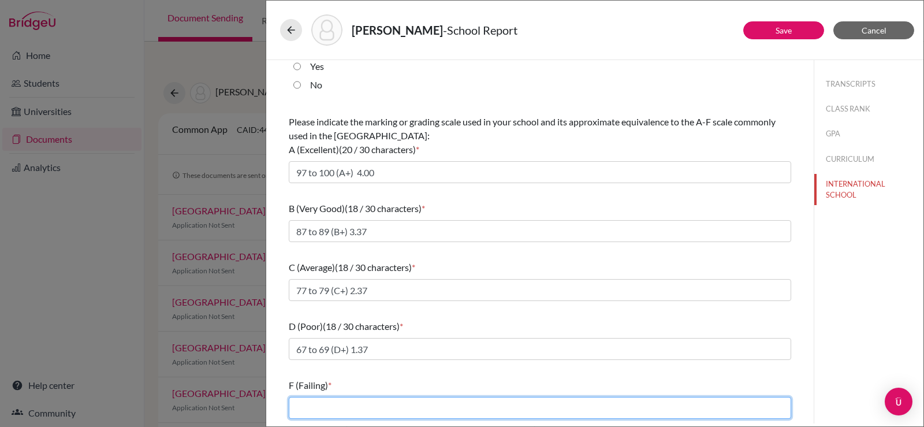
click at [323, 398] on input "text" at bounding box center [540, 408] width 502 height 22
click at [386, 408] on input "text" at bounding box center [540, 408] width 502 height 22
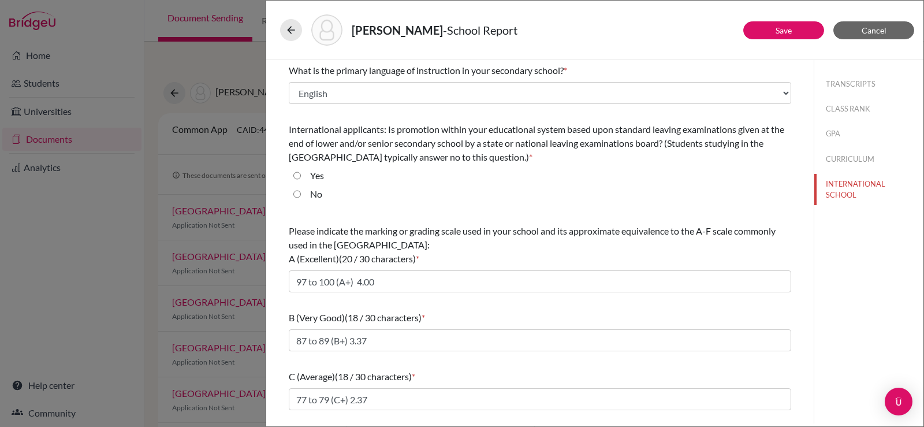
scroll to position [0, 0]
type input "Below 60"
click at [304, 191] on div "No" at bounding box center [311, 197] width 21 height 18
click at [298, 195] on input "No" at bounding box center [297, 195] width 8 height 14
radio input "true"
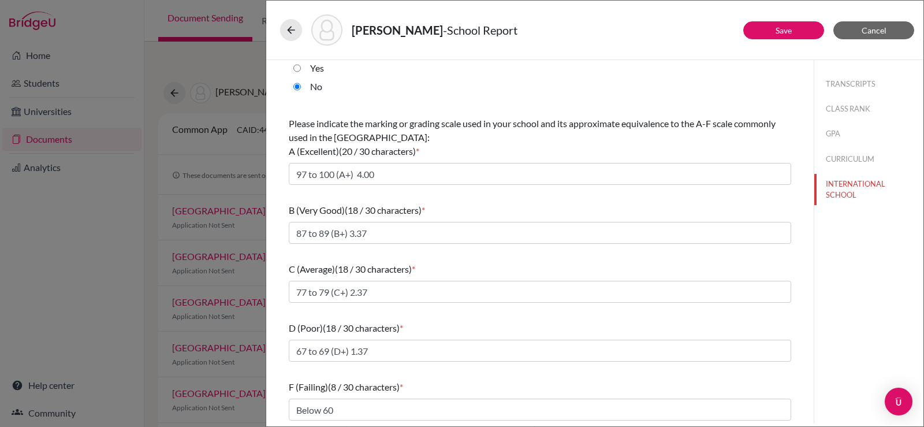
scroll to position [110, 0]
click at [840, 87] on button "TRANSCRIPTS" at bounding box center [868, 84] width 109 height 20
select select "0"
select select "659779"
select select "0"
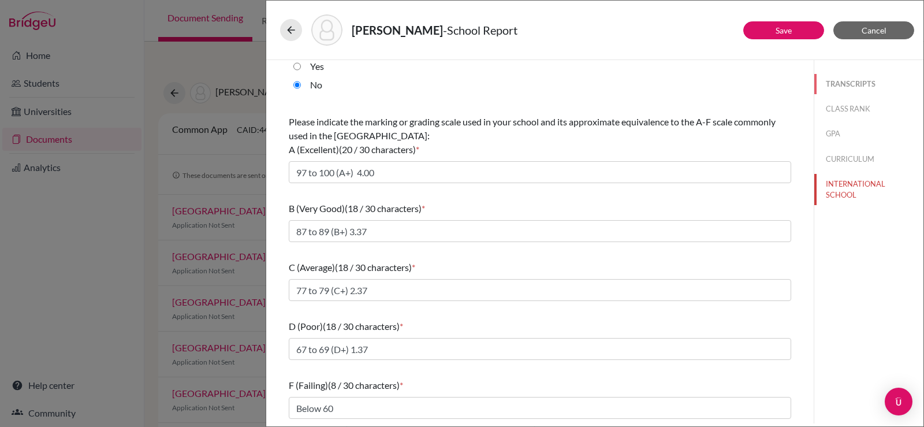
select select "1"
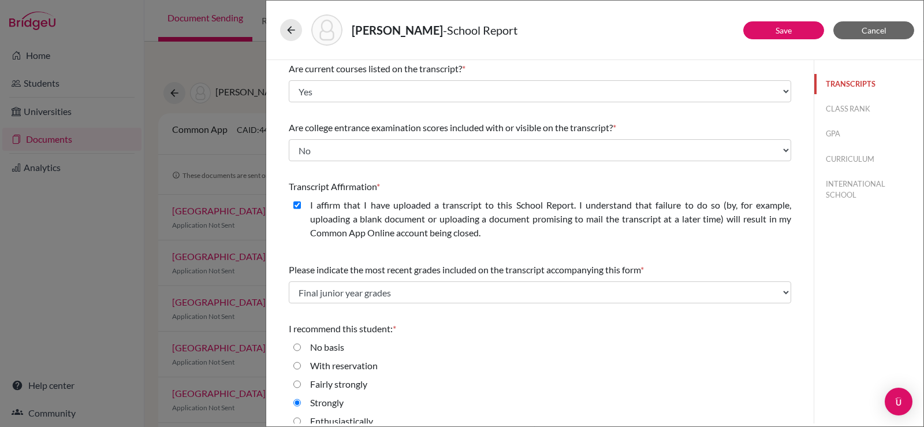
scroll to position [135, 0]
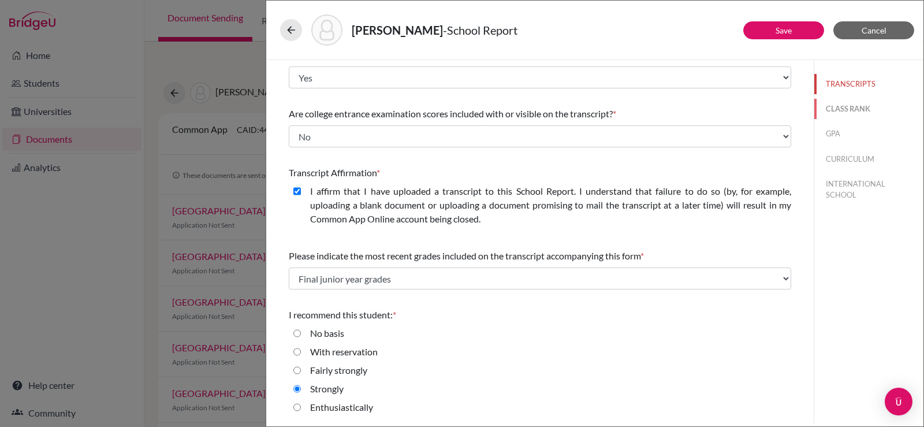
click at [850, 111] on button "CLASS RANK" at bounding box center [868, 109] width 109 height 20
select select "Select..."
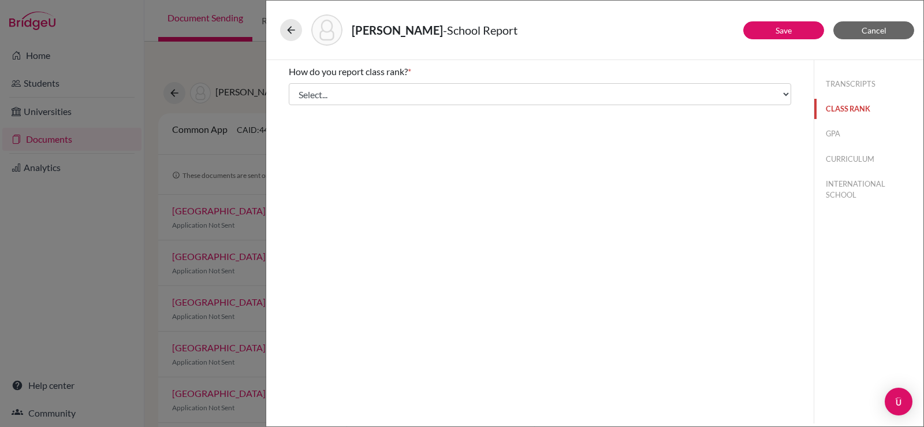
scroll to position [0, 0]
click at [841, 181] on button "INTERNATIONAL SCHOOL" at bounding box center [868, 189] width 109 height 31
type input "67 to 69 (D+) 1.37"
type input "Below 60"
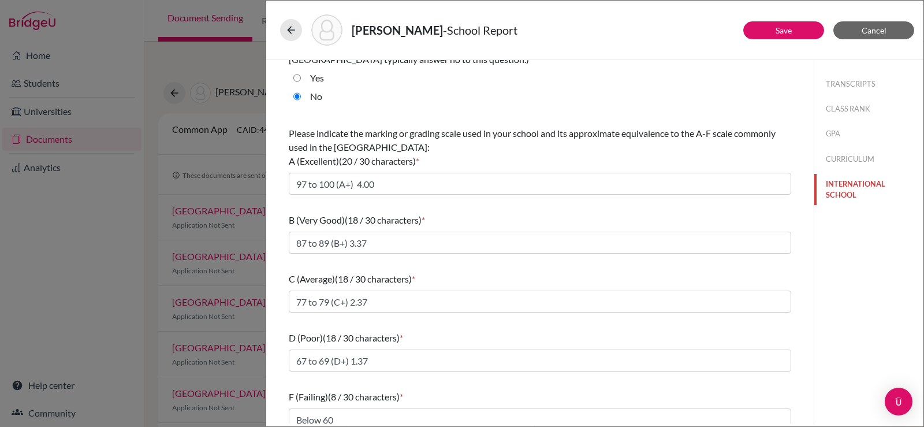
scroll to position [110, 0]
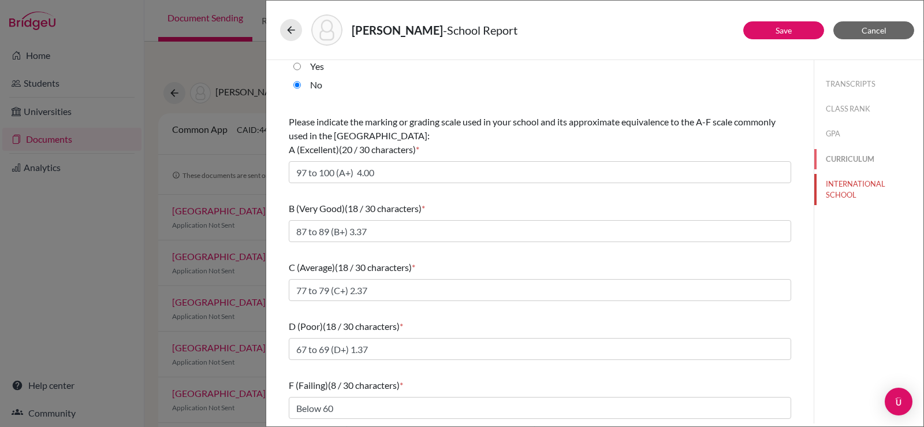
click at [856, 157] on button "CURRICULUM" at bounding box center [868, 159] width 109 height 20
select select "3"
radio input "false"
radio input "true"
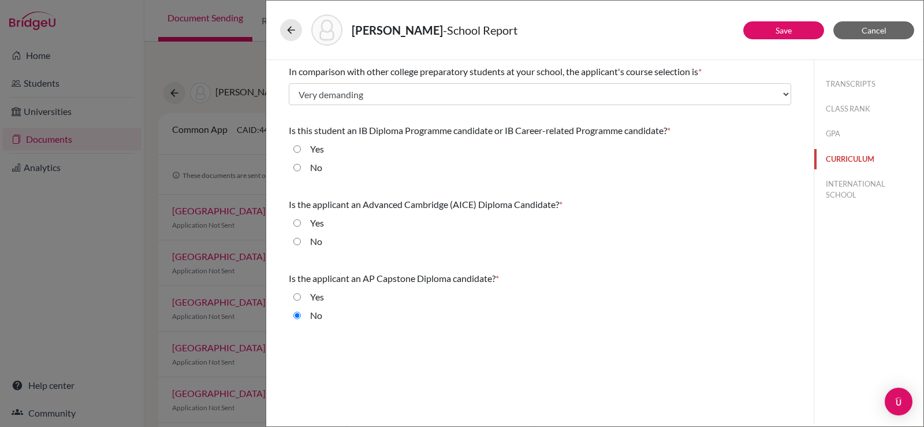
scroll to position [0, 0]
click at [837, 132] on button "GPA" at bounding box center [868, 134] width 109 height 20
select select "4"
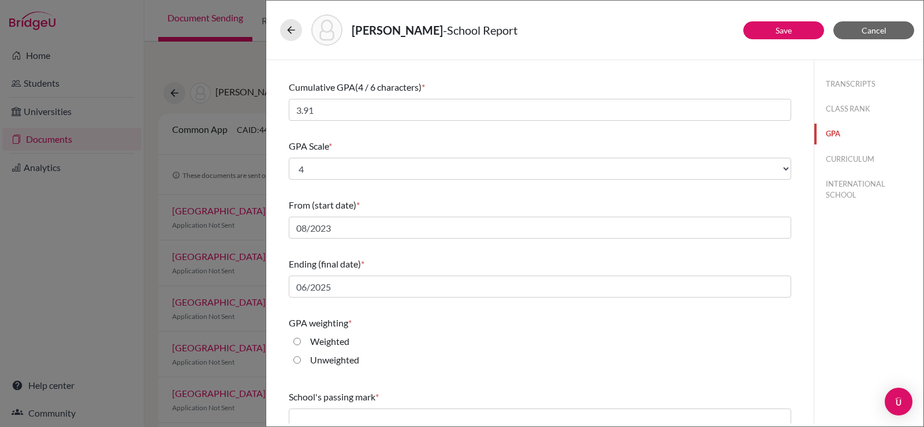
scroll to position [129, 0]
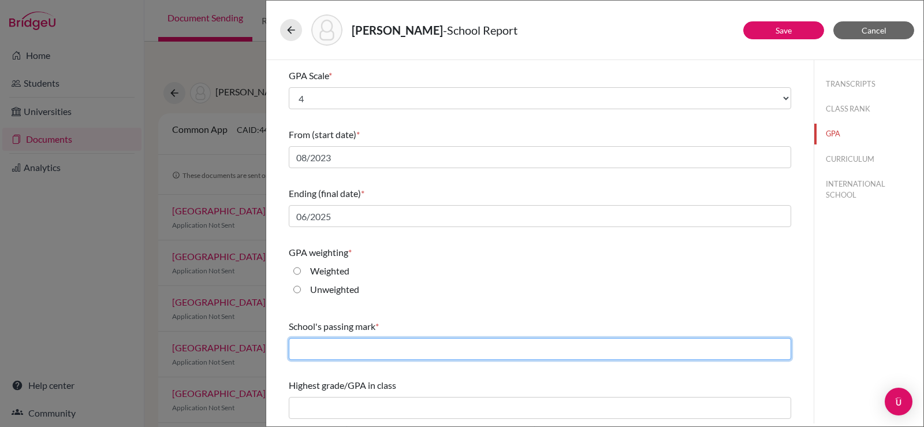
click at [388, 352] on input "text" at bounding box center [540, 349] width 502 height 22
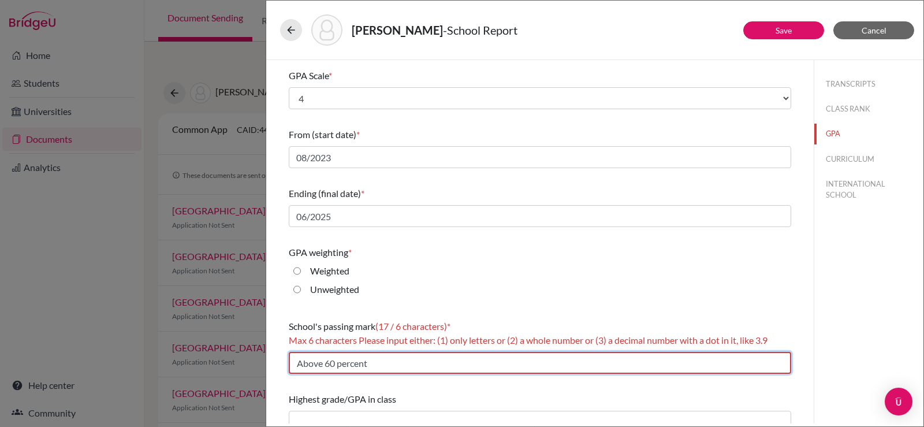
drag, startPoint x: 326, startPoint y: 363, endPoint x: 278, endPoint y: 364, distance: 48.5
click at [278, 364] on div "Do you report GPA (Grade Point Average)? * Yes No Cumulative GPA (4 / 6 charact…" at bounding box center [540, 184] width 530 height 506
click at [371, 364] on input "60 percent" at bounding box center [540, 363] width 502 height 22
drag, startPoint x: 351, startPoint y: 365, endPoint x: 312, endPoint y: 367, distance: 38.7
click at [312, 367] on input "60 percent" at bounding box center [540, 363] width 502 height 22
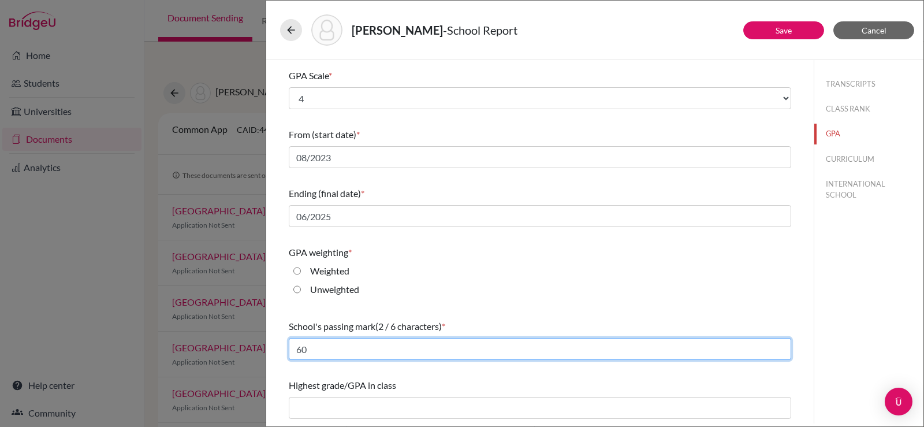
click at [339, 354] on input "60" at bounding box center [540, 349] width 502 height 22
click at [299, 352] on input "60" at bounding box center [540, 349] width 502 height 22
click at [335, 348] on input "60" at bounding box center [540, 349] width 502 height 22
type input "60"
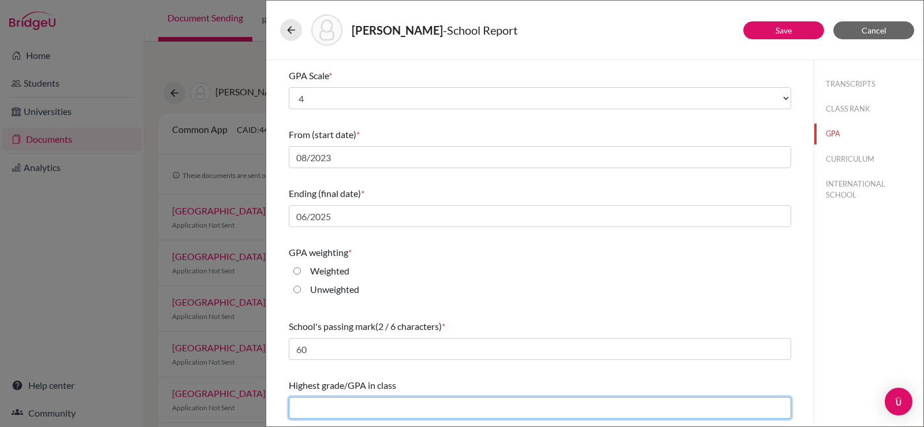
click at [337, 407] on input "text" at bounding box center [540, 408] width 502 height 22
type input "4.00"
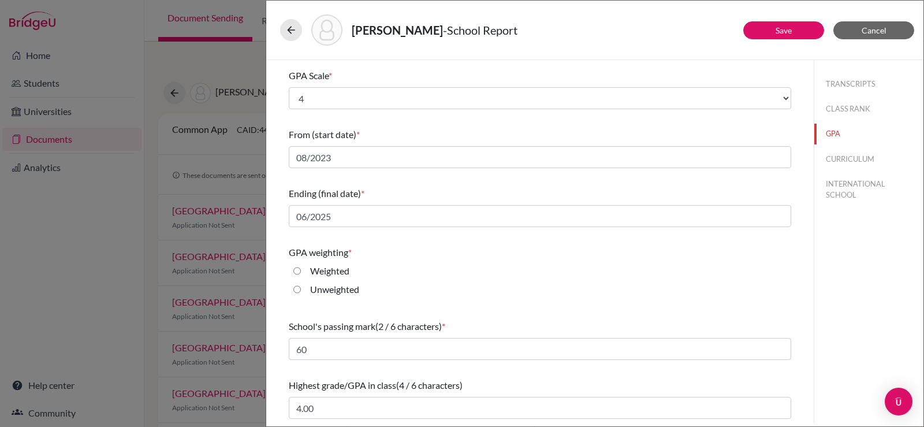
click at [300, 269] on input "Weighted" at bounding box center [297, 271] width 8 height 14
radio input "true"
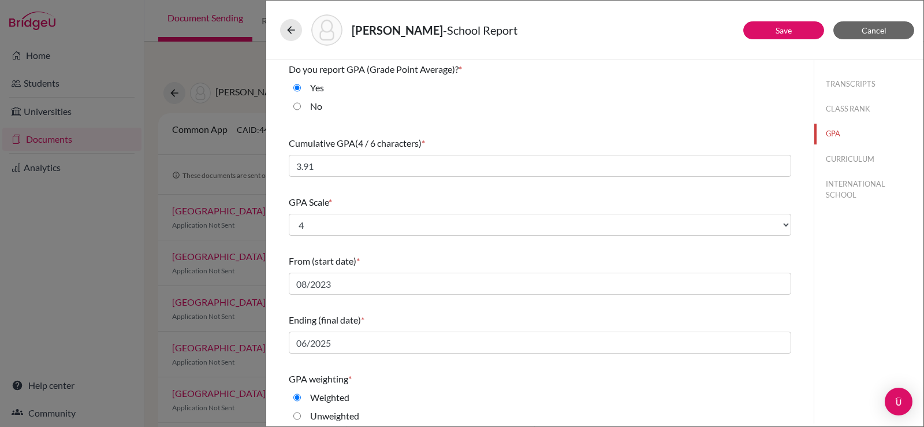
scroll to position [0, 0]
click at [842, 182] on button "INTERNATIONAL SCHOOL" at bounding box center [868, 189] width 109 height 31
type input "97 to 100 (A+) 4.00"
type input "77 to 79 (C+) 2.37"
type input "67 to 69 (D+) 1.37"
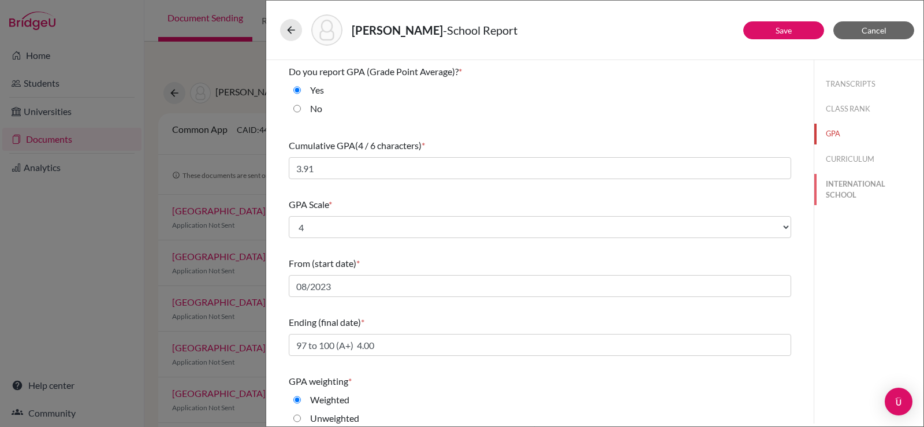
select select "14"
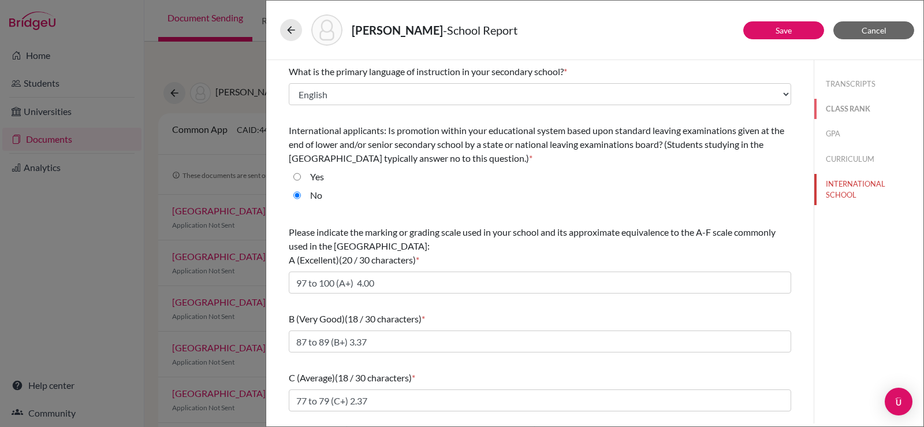
click at [848, 110] on button "CLASS RANK" at bounding box center [868, 109] width 109 height 20
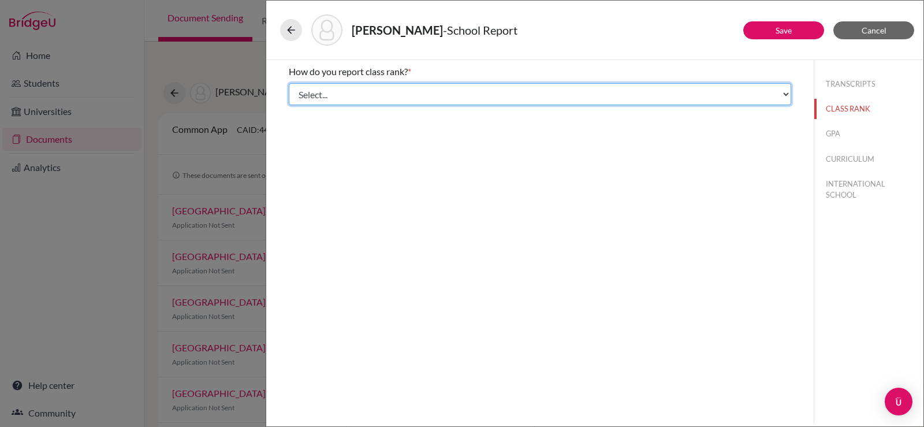
click at [441, 90] on select "Select... Exact Decile Quintile Quartile None" at bounding box center [540, 94] width 502 height 22
select select "5"
click at [289, 83] on select "Select... Exact Decile Quintile Quartile None" at bounding box center [540, 94] width 502 height 22
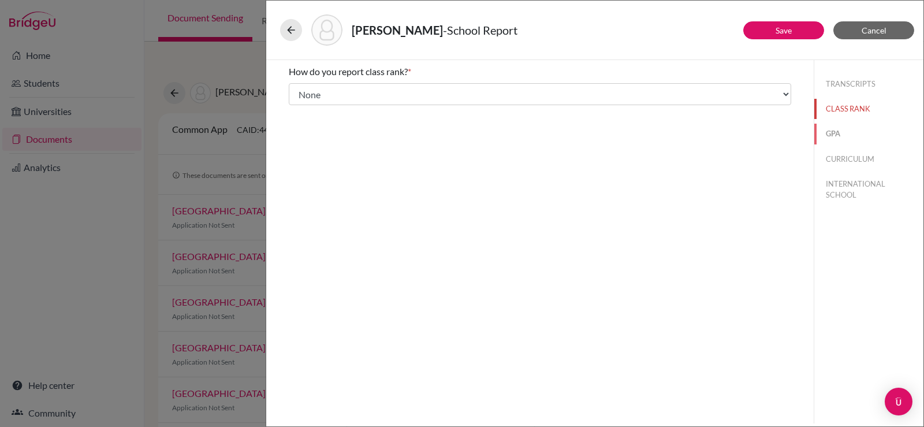
click at [832, 131] on button "GPA" at bounding box center [868, 134] width 109 height 20
type input "4.00"
type input "3.91"
select select "4"
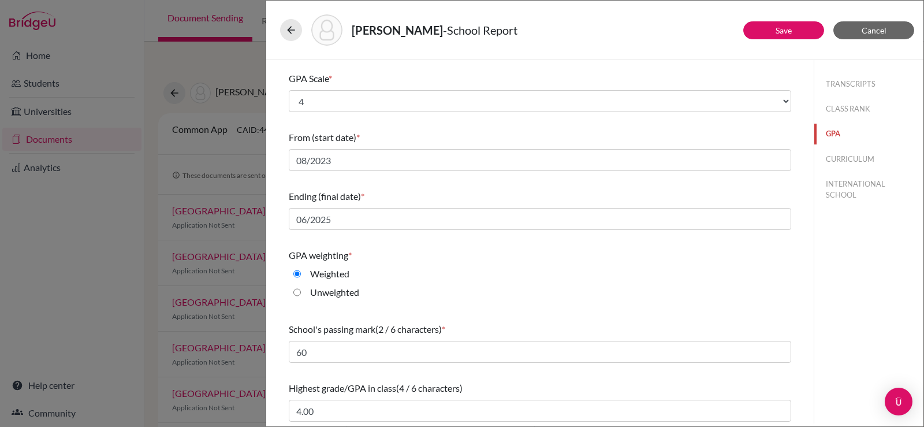
scroll to position [129, 0]
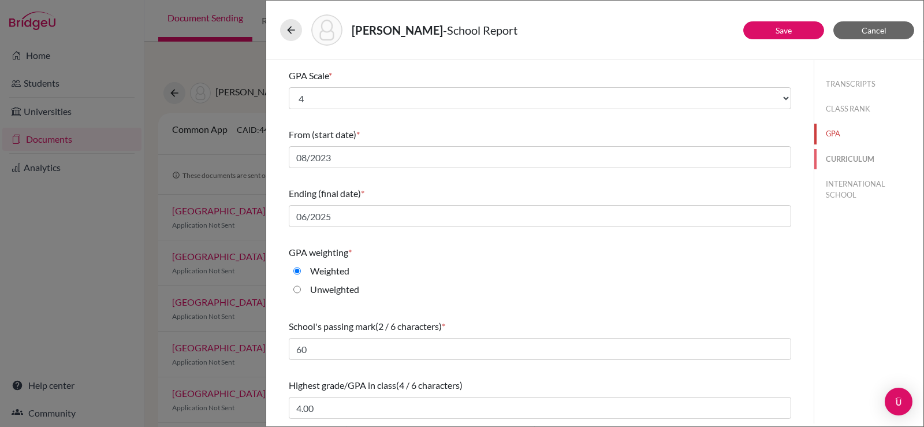
click at [863, 154] on button "CURRICULUM" at bounding box center [868, 159] width 109 height 20
select select "3"
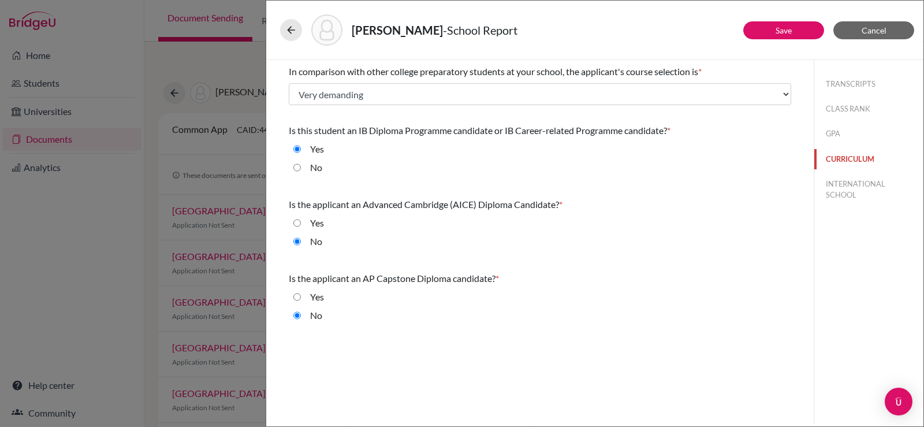
scroll to position [0, 0]
click at [862, 181] on button "INTERNATIONAL SCHOOL" at bounding box center [868, 189] width 109 height 31
radio input "true"
select select "14"
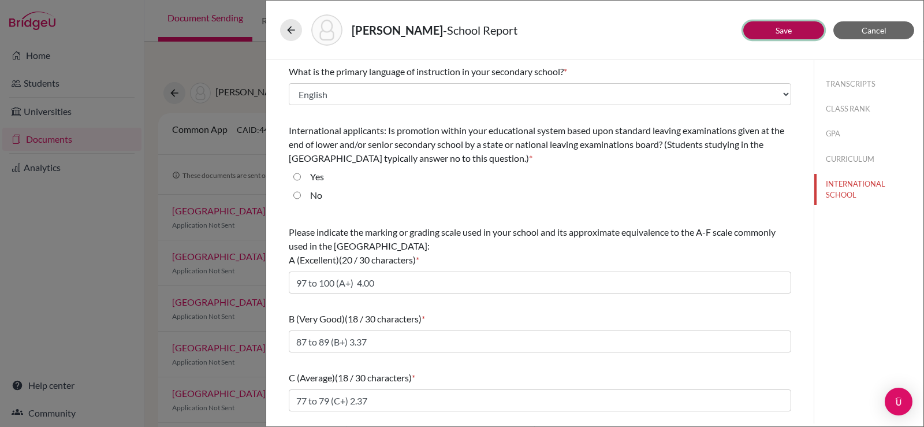
click at [778, 28] on link "Save" at bounding box center [784, 30] width 16 height 10
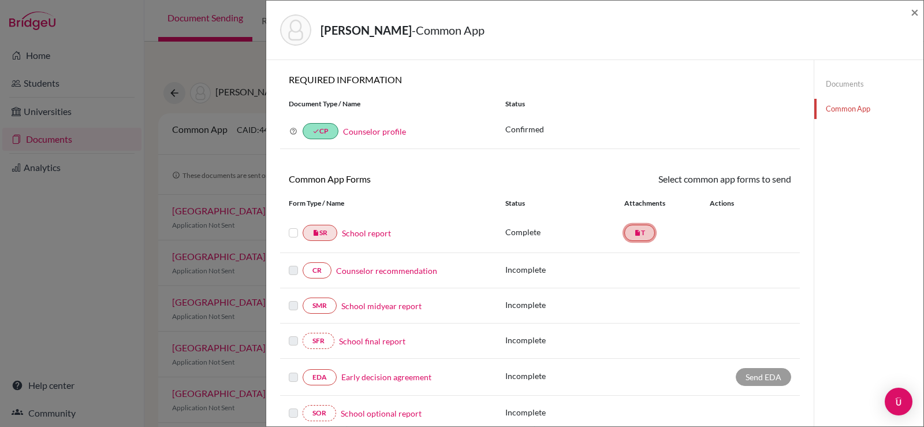
click at [643, 234] on link "insert_drive_file T" at bounding box center [639, 233] width 31 height 16
click at [634, 233] on icon "insert_drive_file" at bounding box center [637, 232] width 7 height 7
click at [634, 232] on icon "insert_drive_file" at bounding box center [637, 232] width 7 height 7
click at [634, 233] on icon "insert_drive_file" at bounding box center [637, 232] width 7 height 7
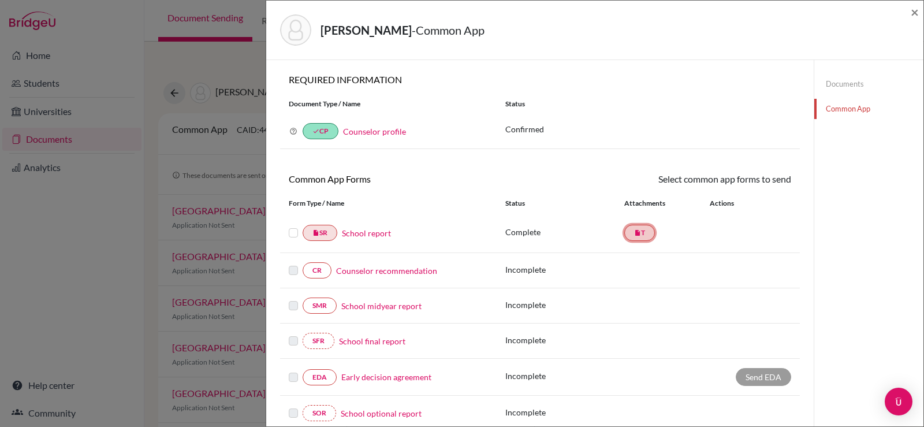
click at [634, 233] on icon "insert_drive_file" at bounding box center [637, 232] width 7 height 7
click at [641, 232] on link "insert_drive_file T" at bounding box center [639, 233] width 31 height 16
click at [327, 228] on link "insert_drive_file SR" at bounding box center [320, 233] width 35 height 16
click at [297, 226] on label at bounding box center [293, 226] width 9 height 0
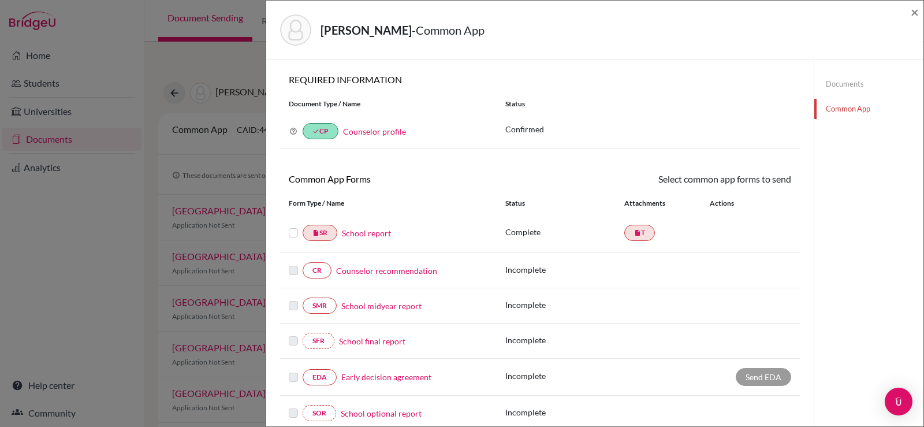
click at [0, 0] on input "checkbox" at bounding box center [0, 0] width 0 height 0
click at [296, 227] on label at bounding box center [293, 227] width 9 height 0
click at [0, 0] on input "checkbox" at bounding box center [0, 0] width 0 height 0
click at [641, 233] on link "insert_drive_file T" at bounding box center [639, 233] width 31 height 16
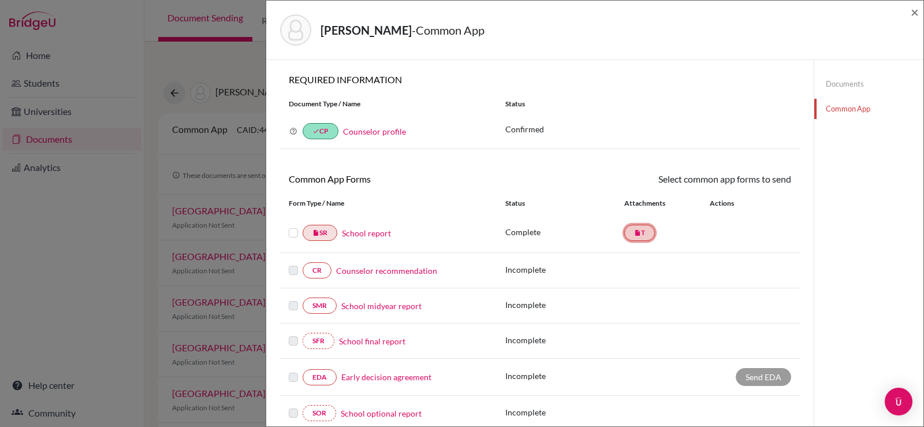
click at [641, 233] on link "insert_drive_file T" at bounding box center [639, 233] width 31 height 16
click at [645, 234] on link "insert_drive_file T" at bounding box center [639, 233] width 31 height 16
click at [296, 226] on label at bounding box center [293, 226] width 9 height 0
click at [0, 0] on input "checkbox" at bounding box center [0, 0] width 0 height 0
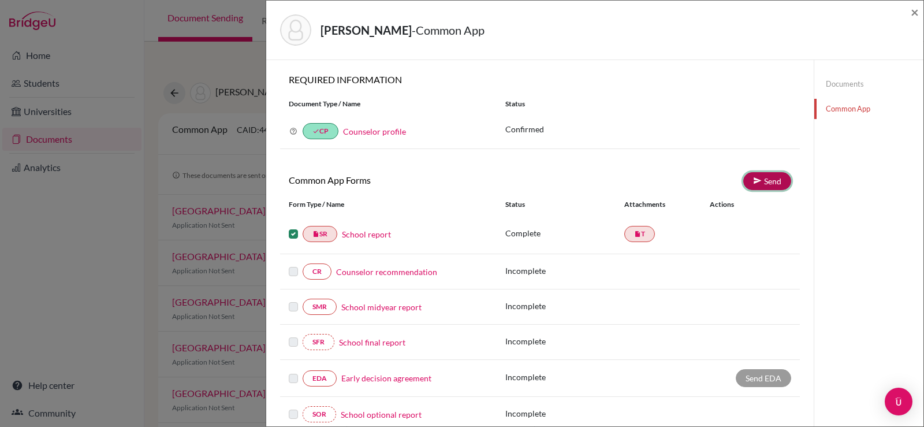
click at [765, 180] on link "Send" at bounding box center [767, 181] width 48 height 18
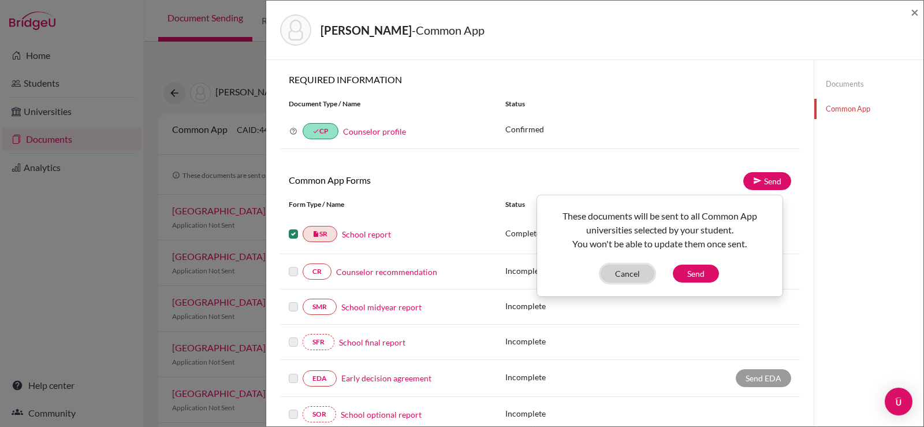
click at [632, 278] on button "Cancel" at bounding box center [628, 274] width 54 height 18
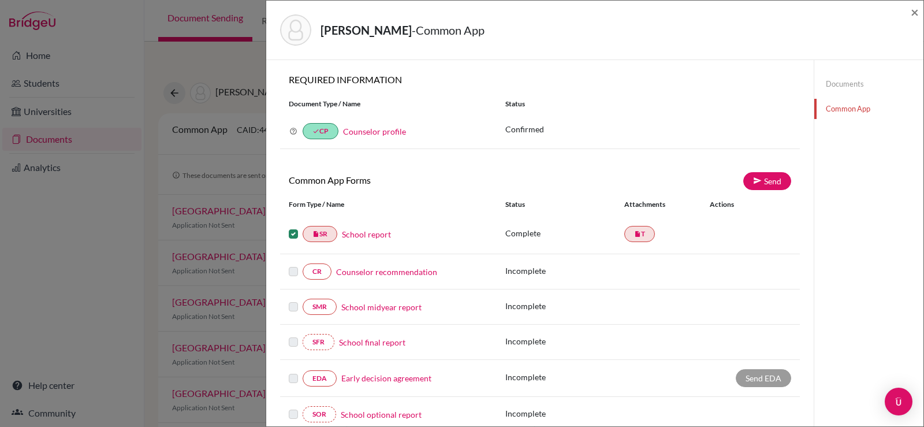
click at [507, 231] on p "Complete" at bounding box center [564, 233] width 119 height 12
click at [362, 236] on link "School report" at bounding box center [366, 234] width 49 height 12
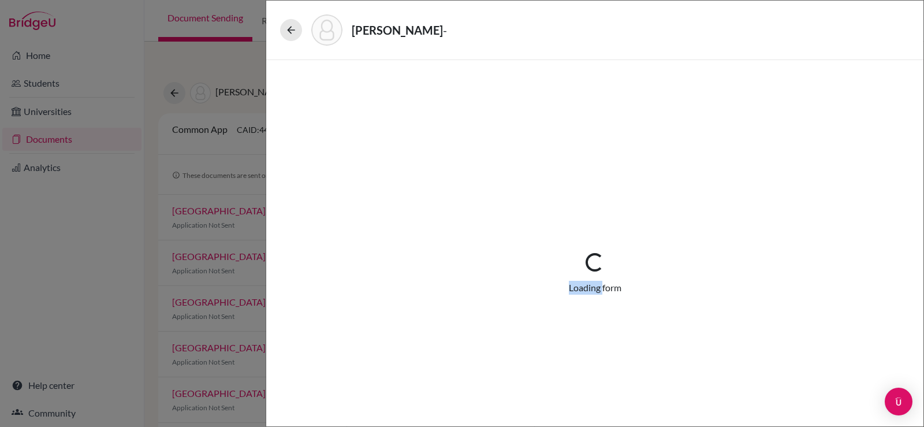
select select "1"
select select "659779"
select select "0"
select select "1"
select select "0"
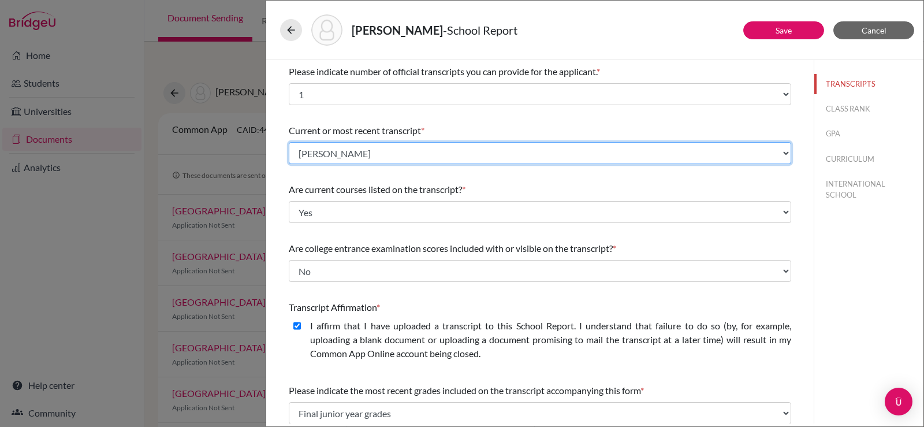
click at [721, 159] on select "Select existing document or upload a new one [PERSON_NAME] - TOR Upload New File" at bounding box center [540, 153] width 502 height 22
click at [289, 142] on select "Select existing document or upload a new one [PERSON_NAME] - TOR Upload New File" at bounding box center [540, 153] width 502 height 22
click at [409, 159] on select "Select existing document or upload a new one [PERSON_NAME] - TOR Upload New File" at bounding box center [540, 153] width 502 height 22
select select "Upload New File"
click at [289, 142] on select "Select existing document or upload a new one [PERSON_NAME] - TOR Upload New File" at bounding box center [540, 153] width 502 height 22
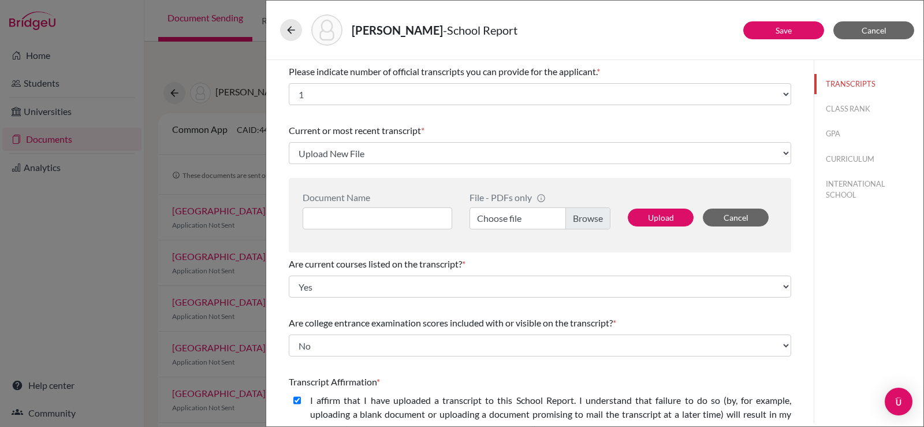
click at [501, 220] on label "Choose file" at bounding box center [540, 218] width 141 height 22
click at [501, 220] on input "Choose file" at bounding box center [540, 218] width 141 height 22
click at [390, 218] on input at bounding box center [378, 218] width 150 height 22
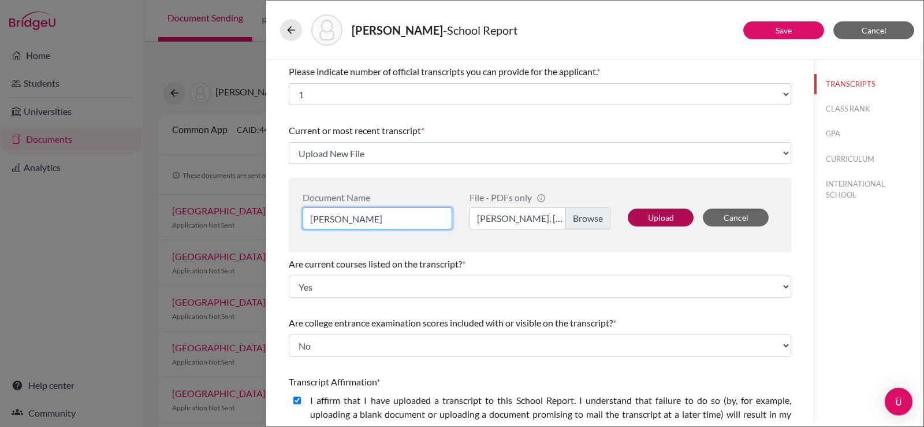
type input "[PERSON_NAME]"
click at [660, 221] on button "Upload" at bounding box center [661, 217] width 66 height 18
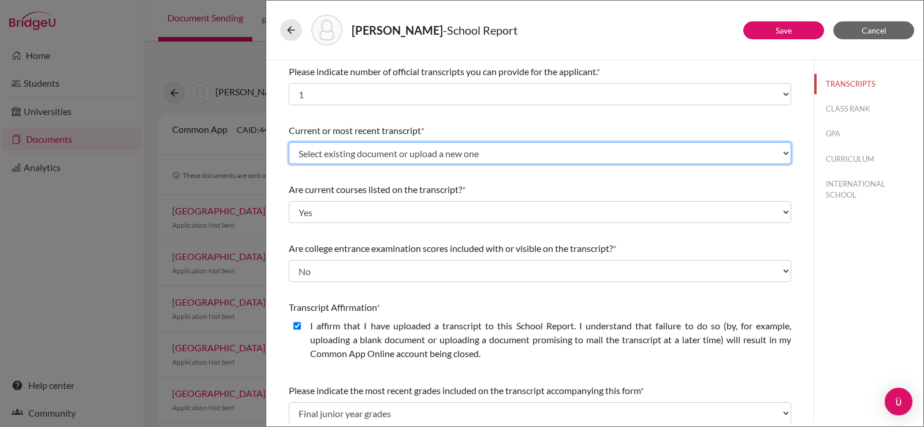
click at [523, 147] on select "Select existing document or upload a new one [PERSON_NAME] - TOR Upload New File" at bounding box center [540, 153] width 502 height 22
select select "659785"
click at [289, 142] on select "Select existing document or upload a new one [PERSON_NAME] - TOR Upload New File" at bounding box center [540, 153] width 502 height 22
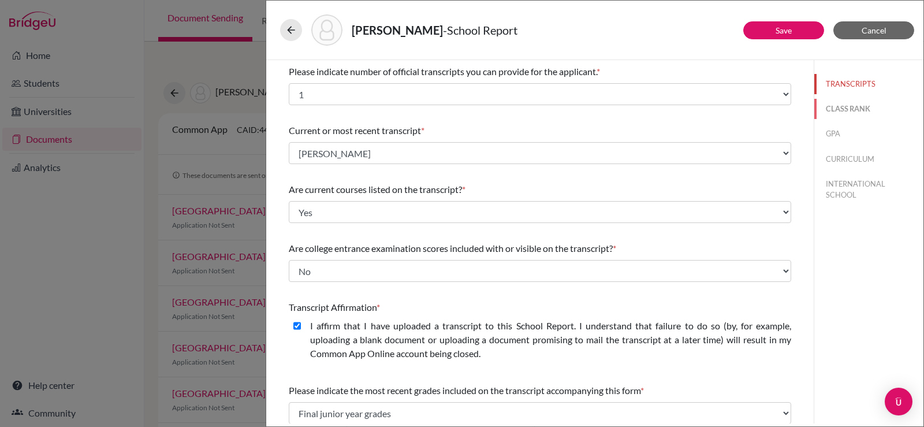
click at [829, 108] on button "CLASS RANK" at bounding box center [868, 109] width 109 height 20
select select "5"
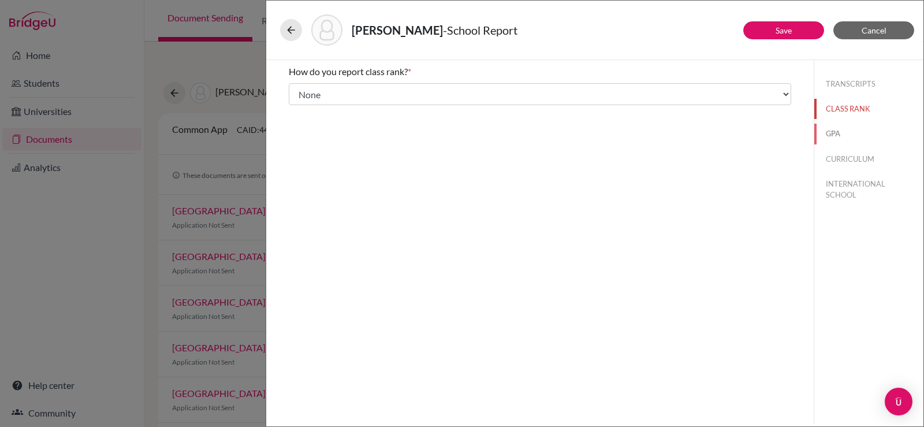
click at [822, 129] on button "GPA" at bounding box center [868, 134] width 109 height 20
type input "3.91"
type input "4.00"
select select "4"
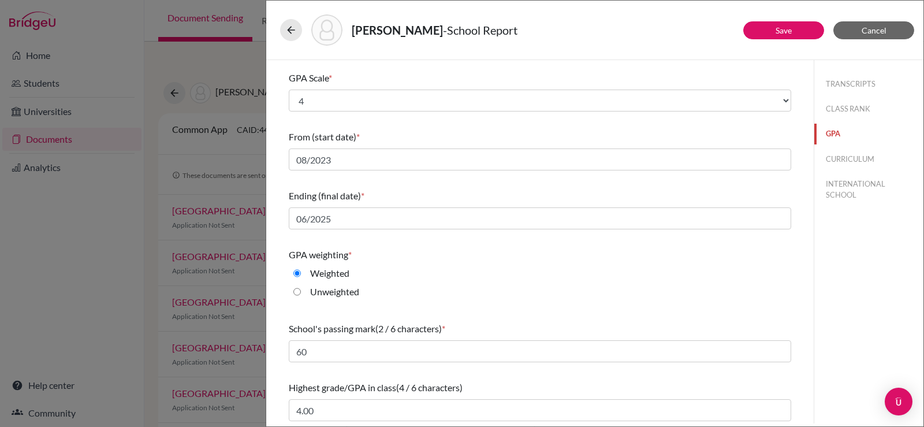
scroll to position [129, 0]
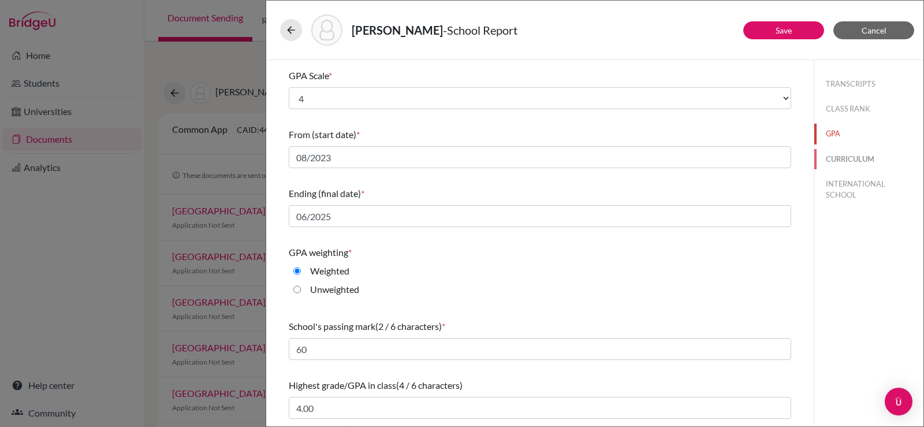
click at [840, 159] on button "CURRICULUM" at bounding box center [868, 159] width 109 height 20
select select "3"
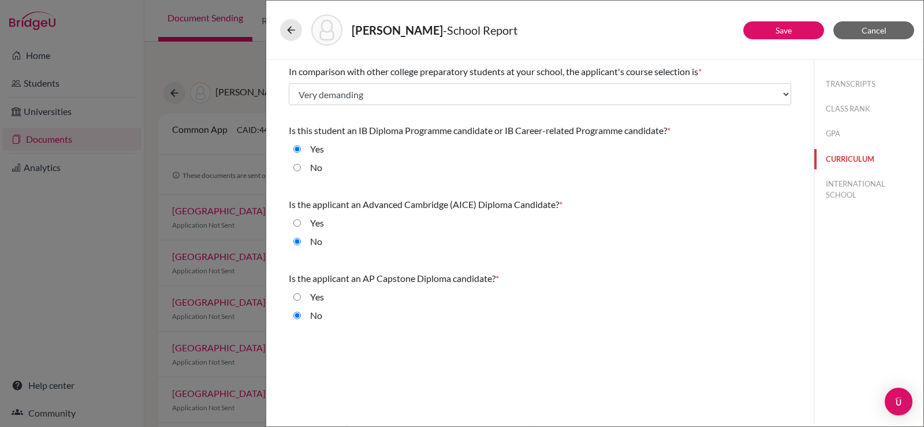
scroll to position [0, 0]
click at [844, 192] on button "INTERNATIONAL SCHOOL" at bounding box center [868, 189] width 109 height 31
radio input "true"
select select "14"
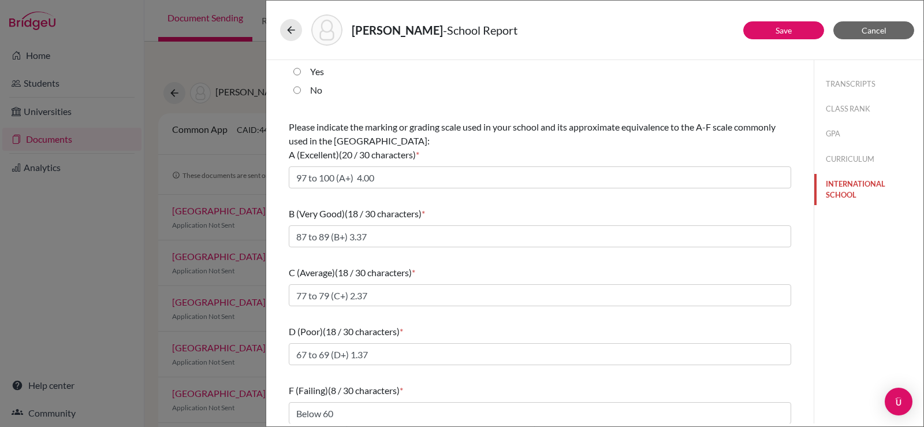
scroll to position [110, 0]
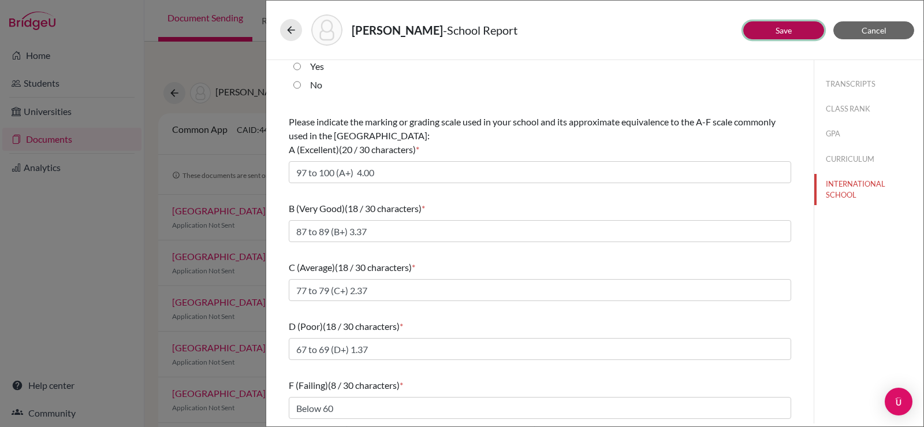
click at [780, 25] on link "Save" at bounding box center [784, 30] width 16 height 10
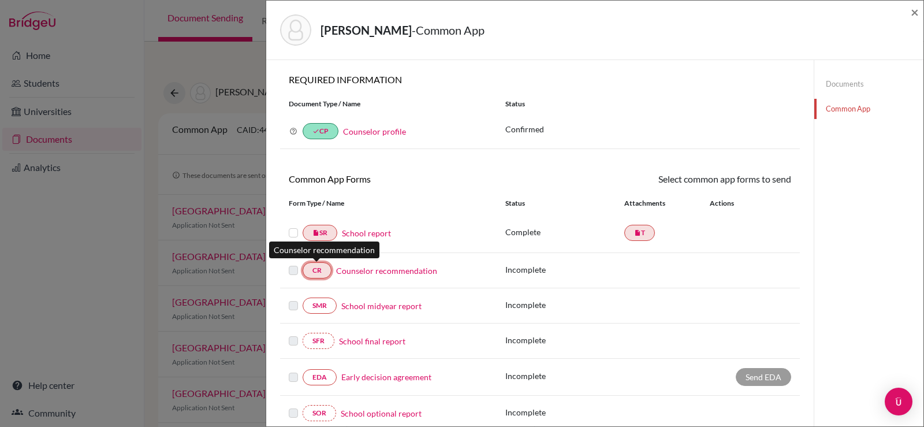
click at [318, 271] on link "CR" at bounding box center [317, 270] width 29 height 16
click at [371, 271] on link "Counselor recommendation" at bounding box center [386, 271] width 101 height 12
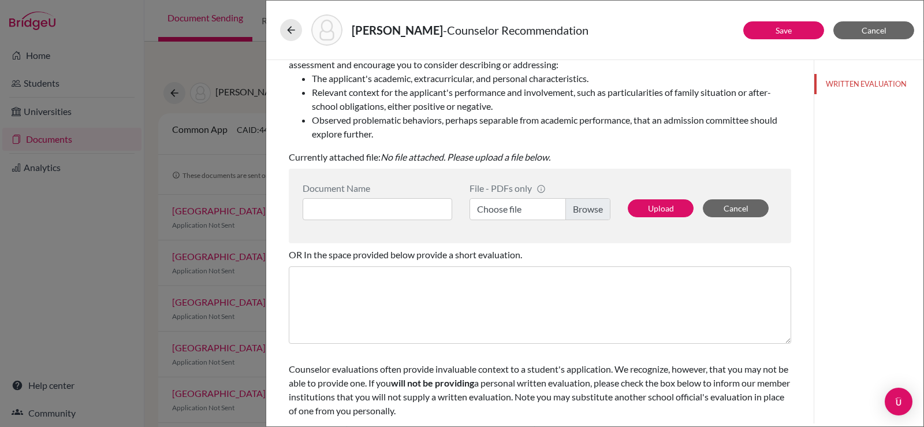
scroll to position [216, 0]
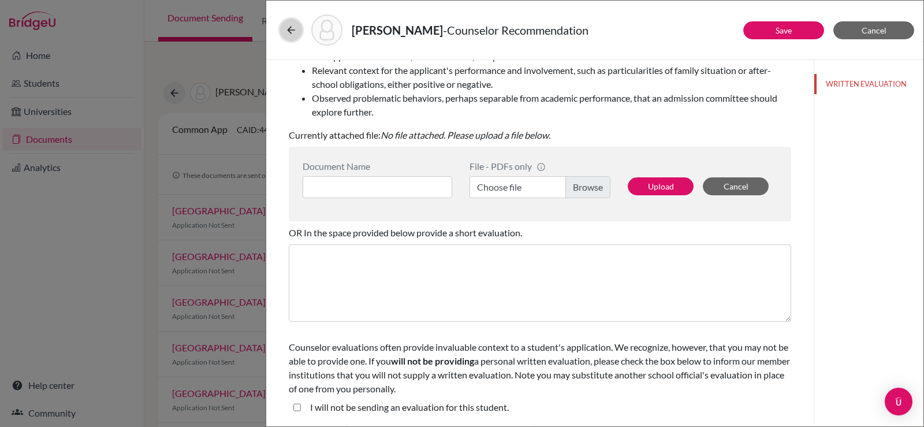
click at [288, 29] on icon at bounding box center [291, 30] width 12 height 12
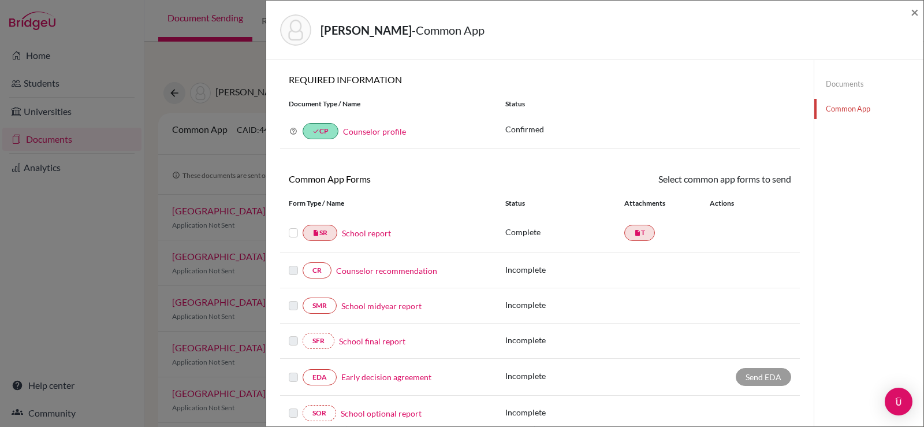
click at [291, 226] on label at bounding box center [293, 226] width 9 height 0
click at [0, 0] on input "checkbox" at bounding box center [0, 0] width 0 height 0
click at [762, 178] on link "Send" at bounding box center [767, 181] width 48 height 18
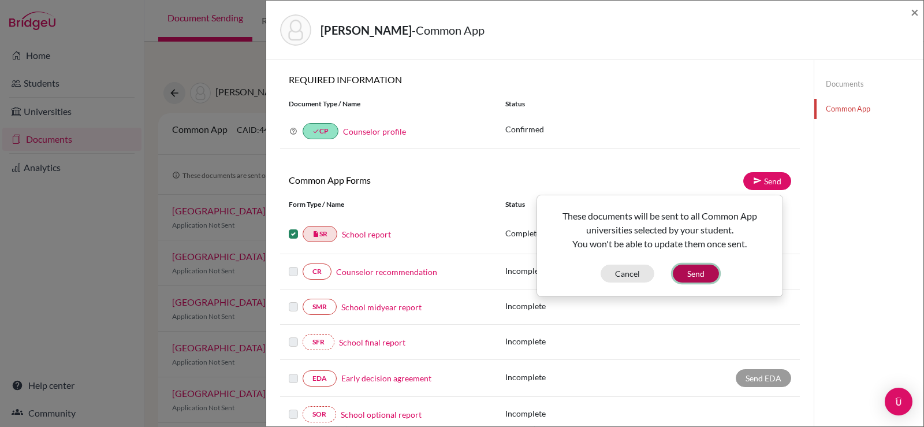
click at [703, 269] on button "Send" at bounding box center [696, 274] width 46 height 18
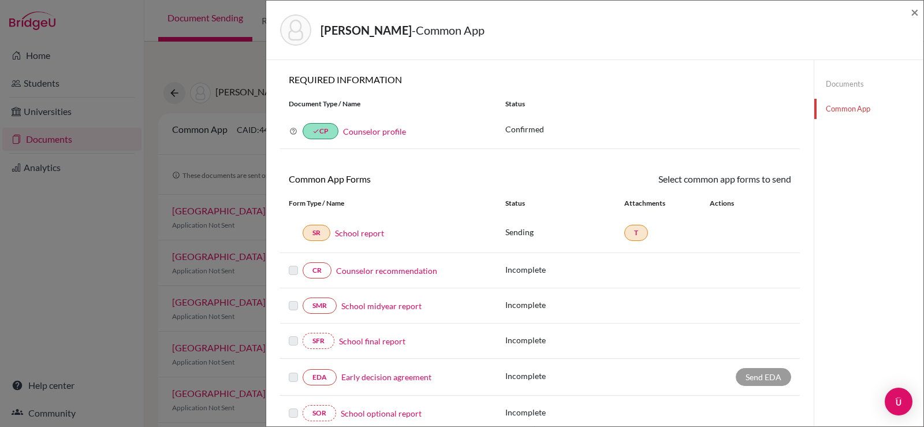
click at [295, 232] on div "SR School report" at bounding box center [388, 233] width 199 height 16
click at [630, 230] on div "Sending T" at bounding box center [648, 232] width 286 height 21
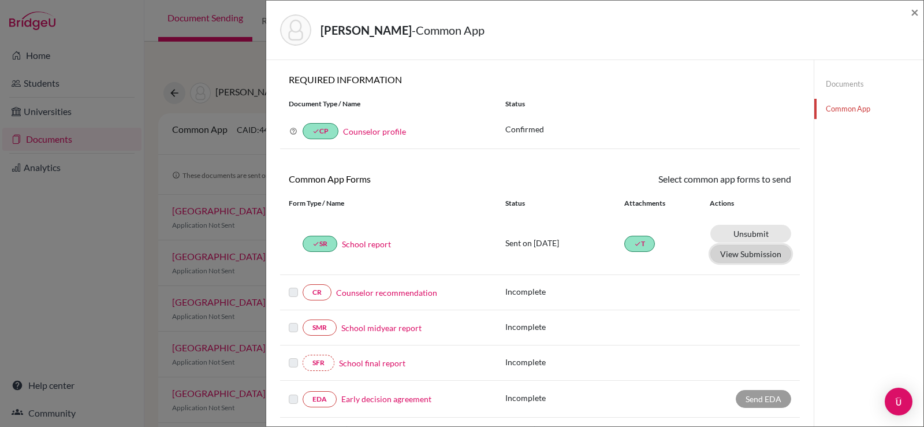
click at [747, 258] on button "View Submission" at bounding box center [750, 254] width 81 height 18
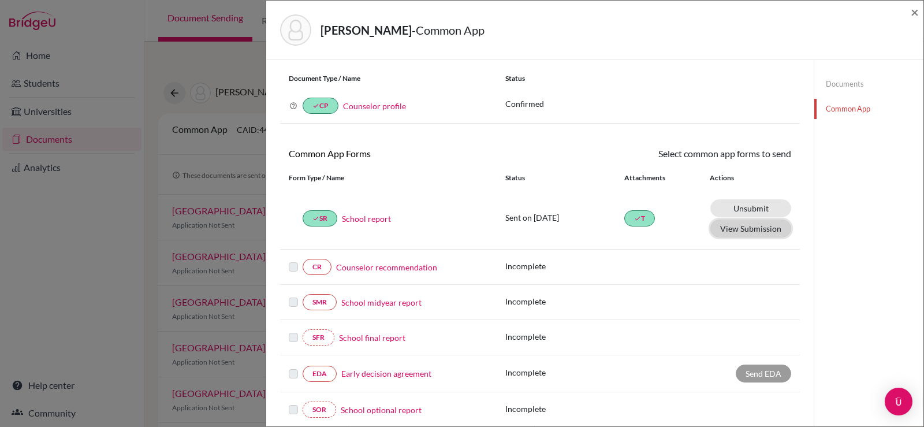
scroll to position [19, 0]
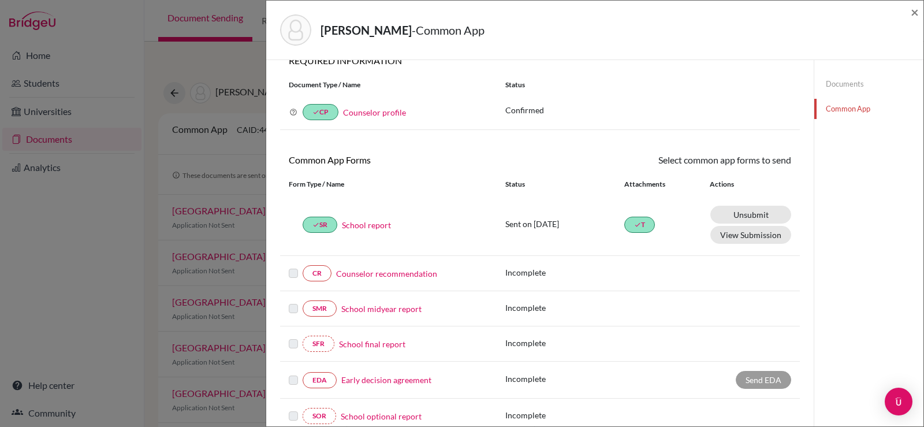
click at [826, 79] on link "Documents" at bounding box center [868, 84] width 109 height 20
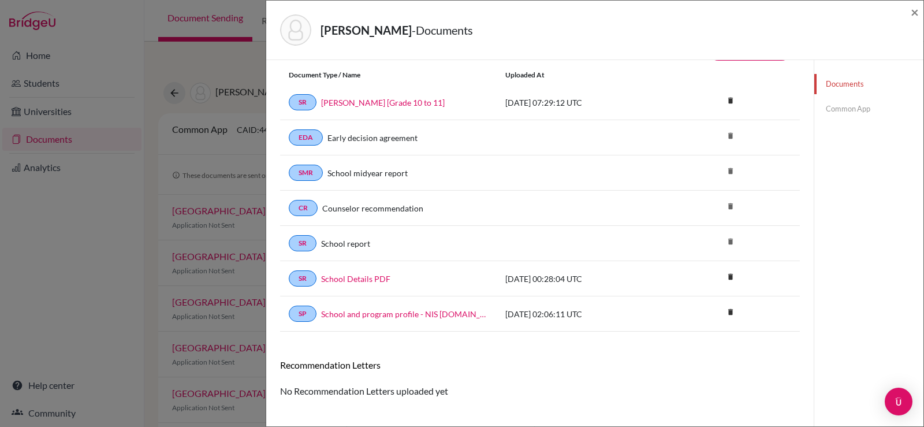
scroll to position [61, 0]
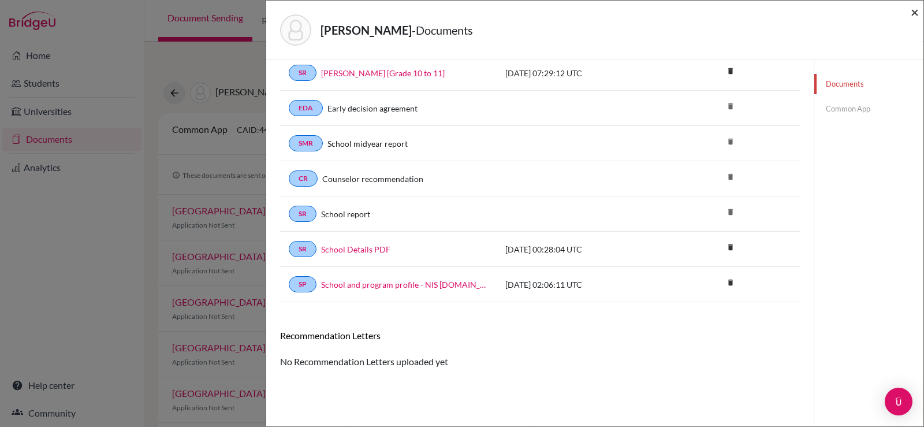
click at [914, 15] on span "×" at bounding box center [915, 11] width 8 height 17
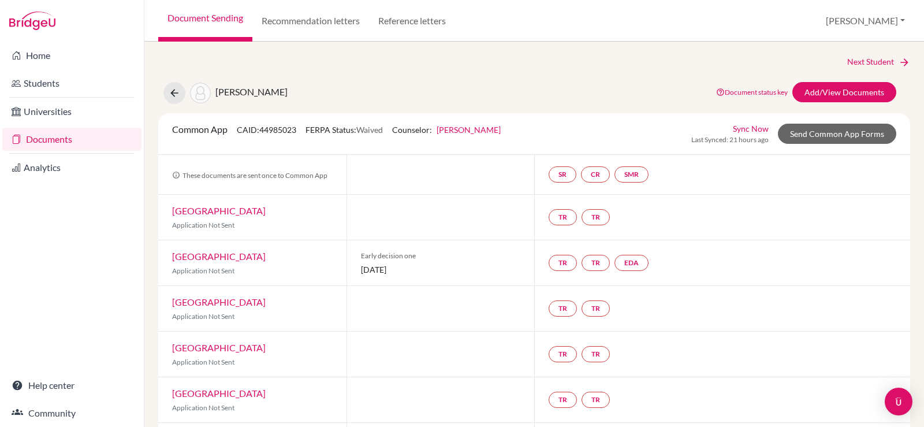
click at [206, 23] on link "Document Sending" at bounding box center [205, 21] width 94 height 42
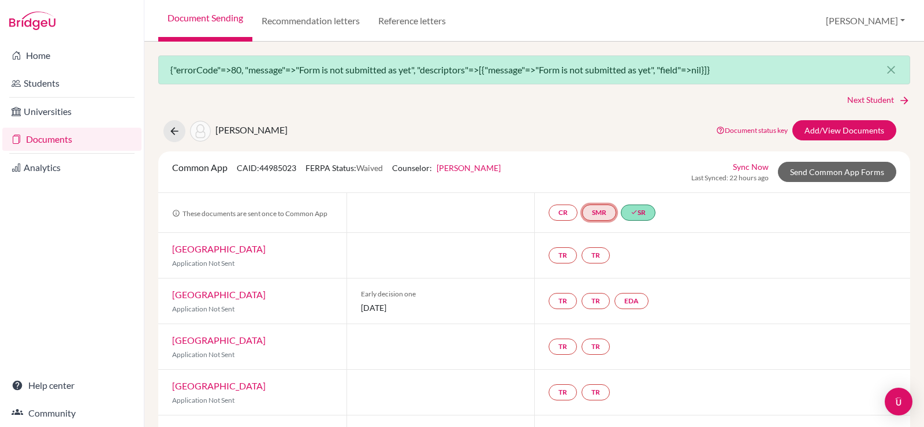
click at [596, 215] on link "SMR" at bounding box center [599, 212] width 34 height 16
click at [564, 215] on link "CR" at bounding box center [563, 212] width 29 height 16
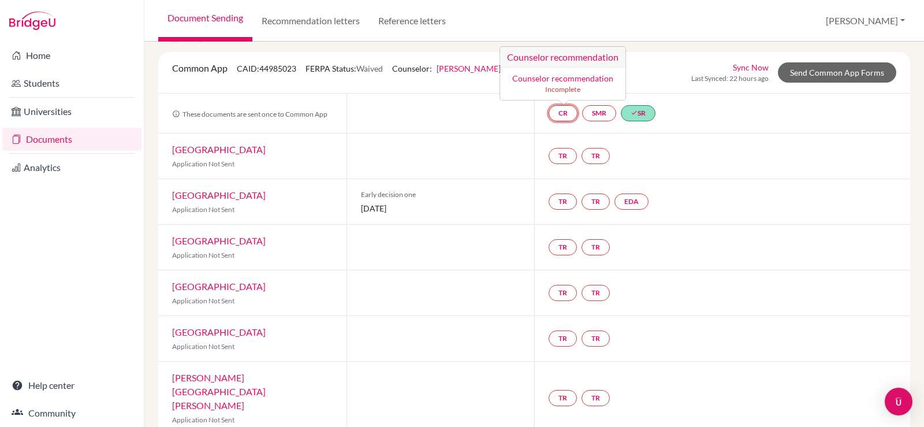
scroll to position [116, 0]
